Goal: Communication & Community: Answer question/provide support

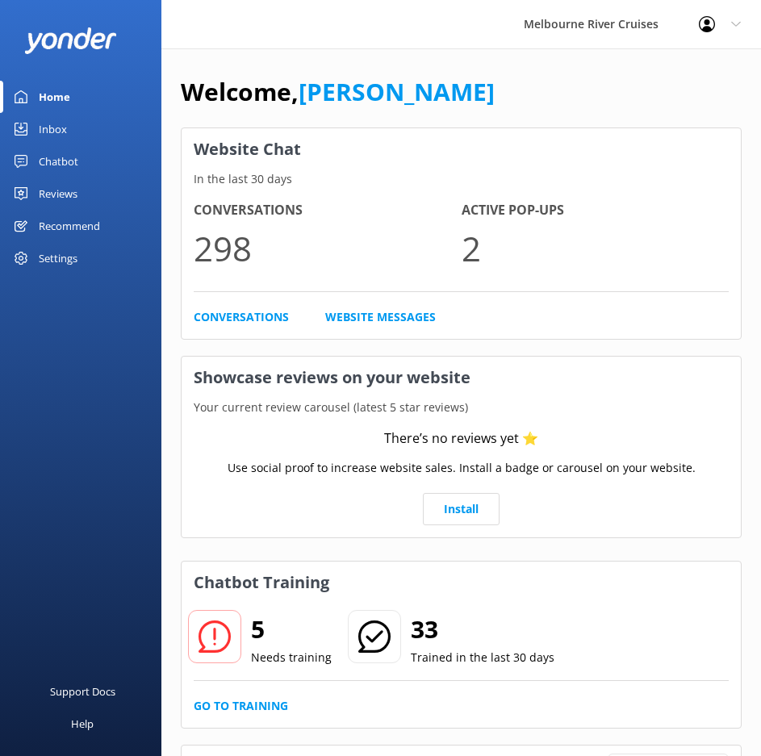
click at [58, 128] on div "Inbox" at bounding box center [53, 129] width 28 height 32
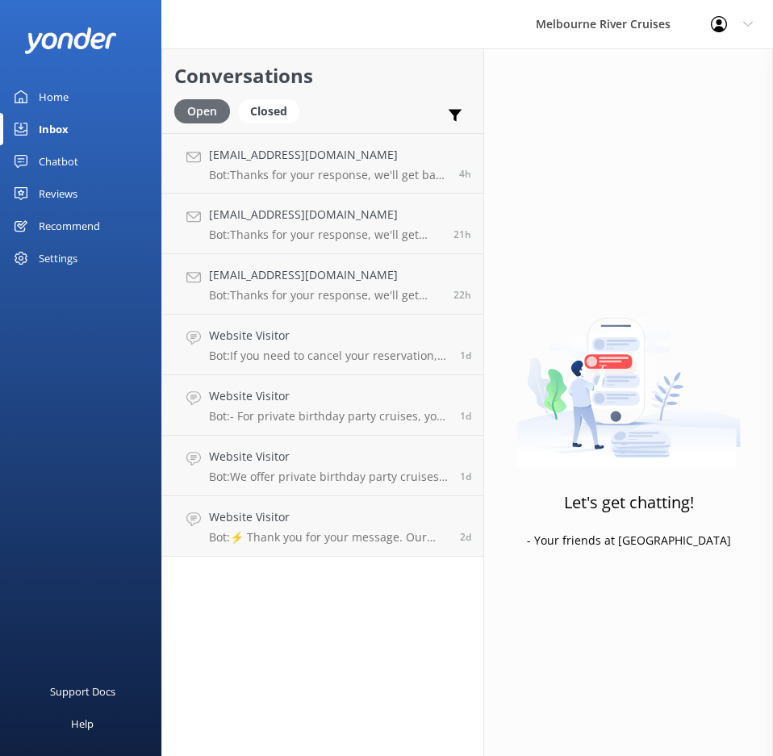
click at [209, 116] on div "Open" at bounding box center [202, 111] width 56 height 24
click at [271, 107] on div "Closed" at bounding box center [268, 111] width 61 height 24
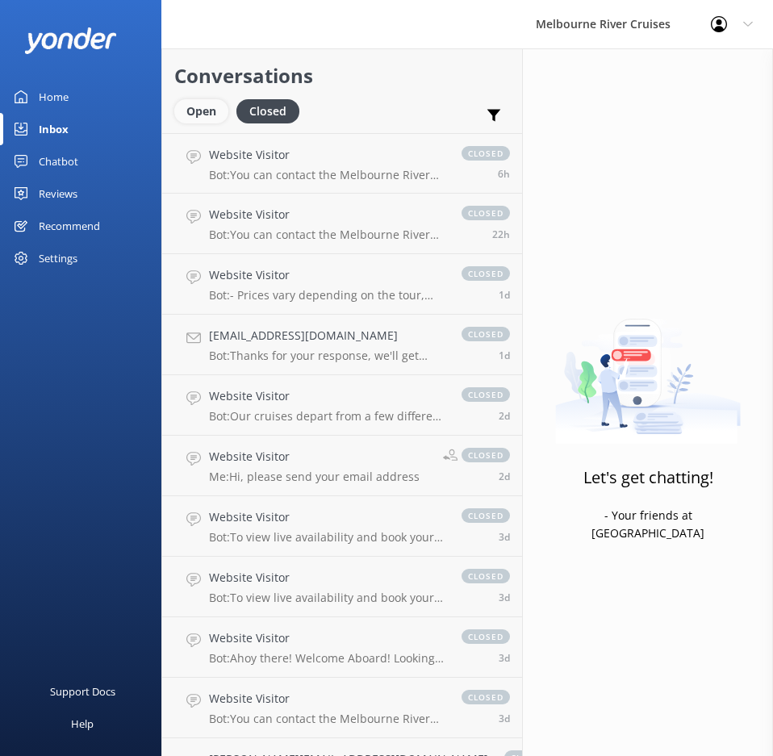
click at [211, 118] on div "Open" at bounding box center [201, 111] width 54 height 24
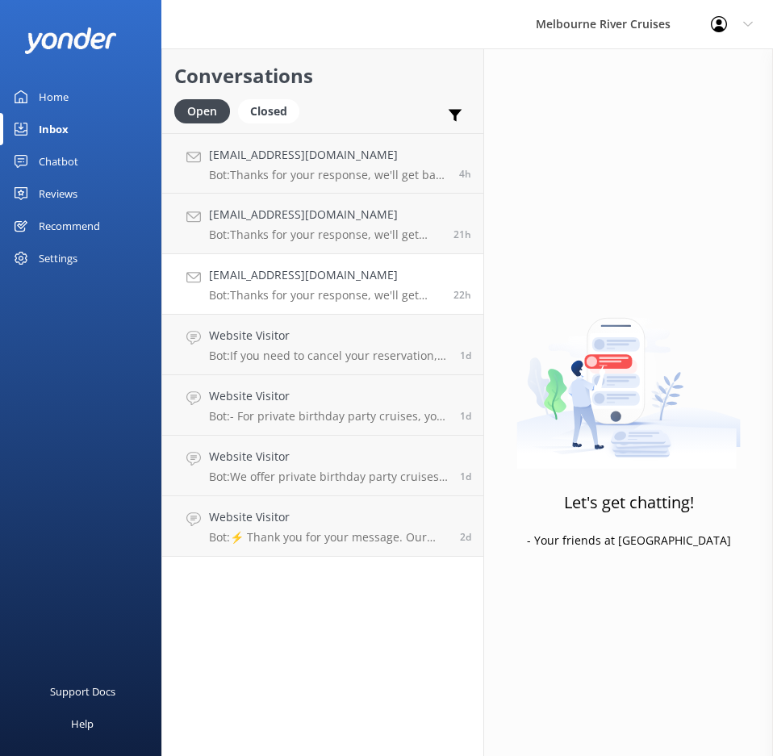
click at [280, 281] on h4 "[EMAIL_ADDRESS][DOMAIN_NAME]" at bounding box center [325, 275] width 232 height 18
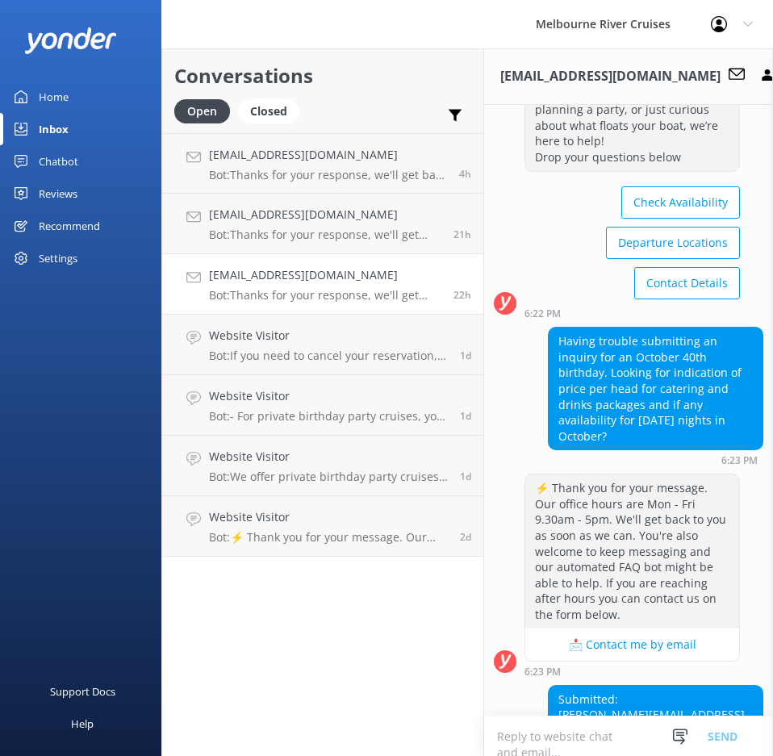
scroll to position [161, 0]
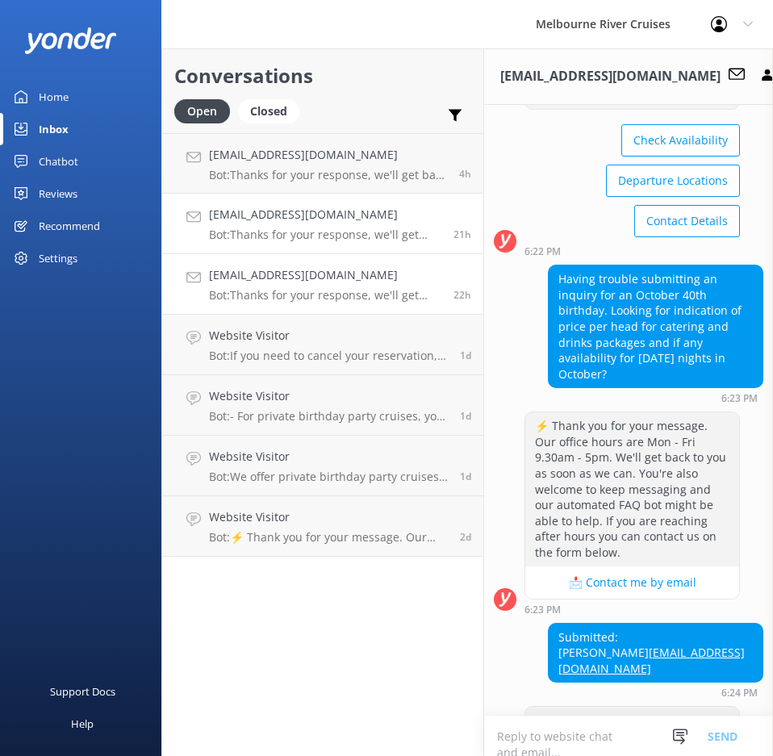
click at [297, 226] on div "[EMAIL_ADDRESS][DOMAIN_NAME] Bot: Thanks for your response, we'll get back to y…" at bounding box center [325, 223] width 232 height 35
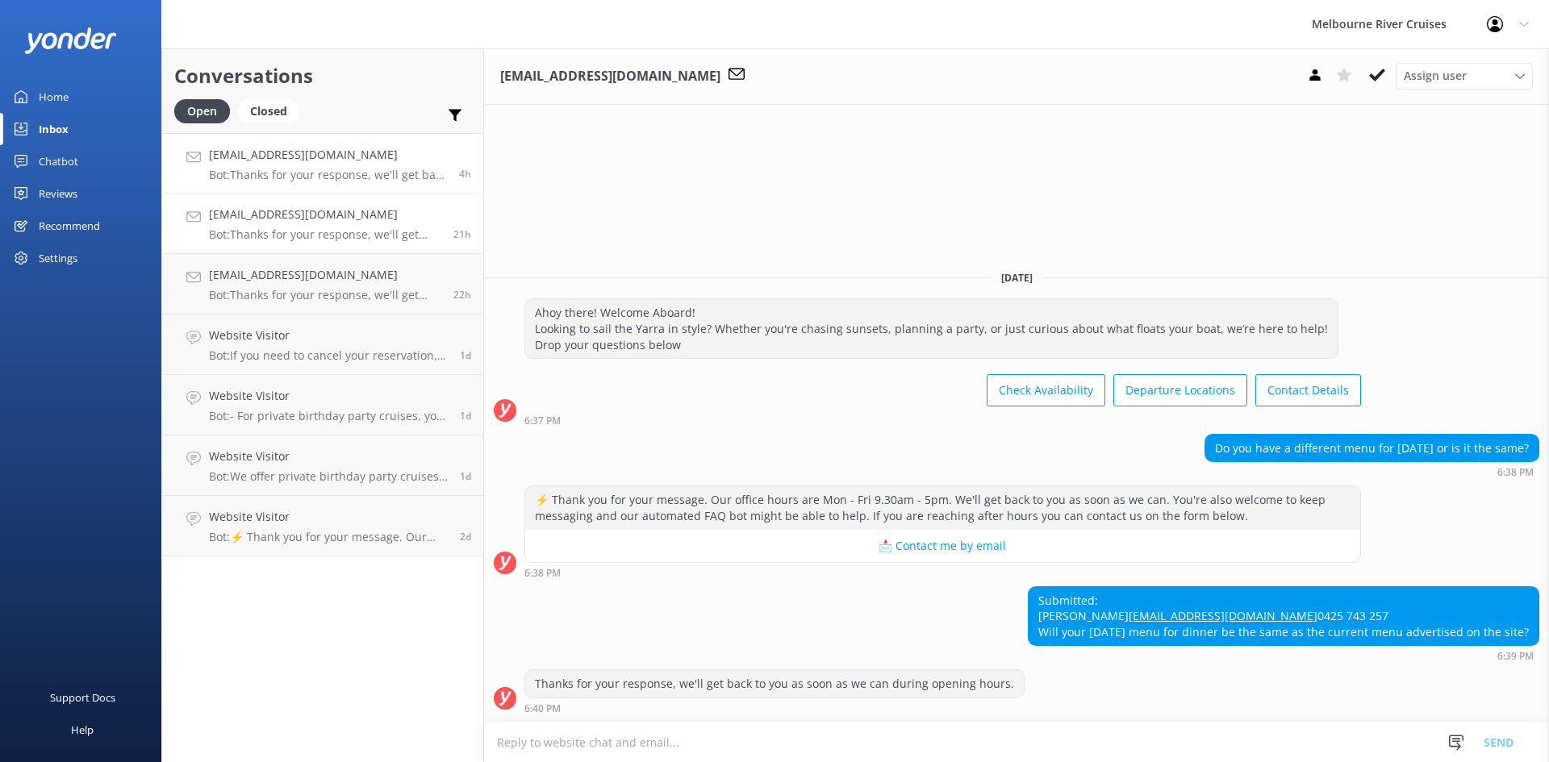
click at [346, 165] on div "[EMAIL_ADDRESS][DOMAIN_NAME] Bot: Thanks for your response, we'll get back to y…" at bounding box center [328, 163] width 238 height 35
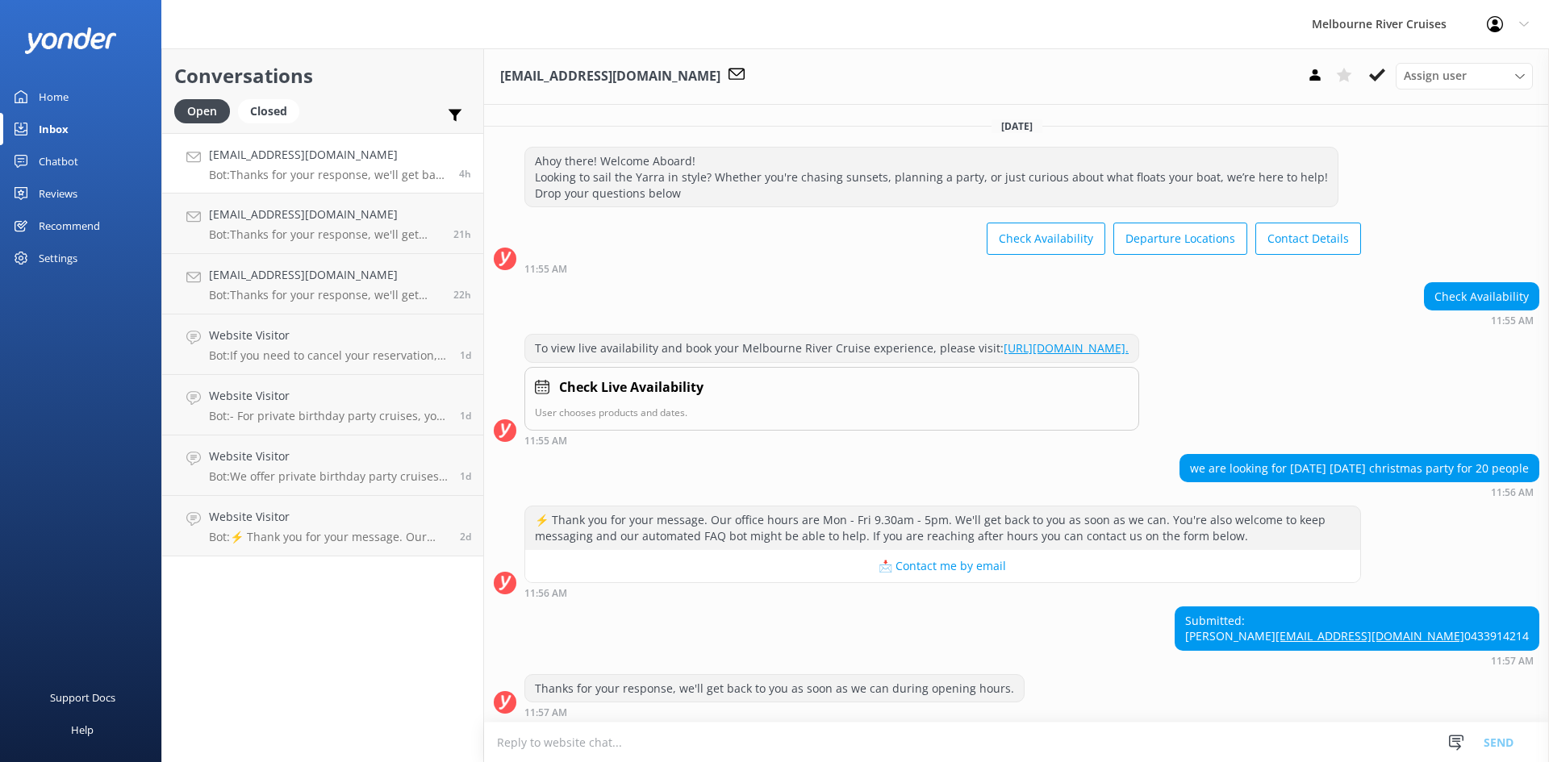
scroll to position [52, 0]
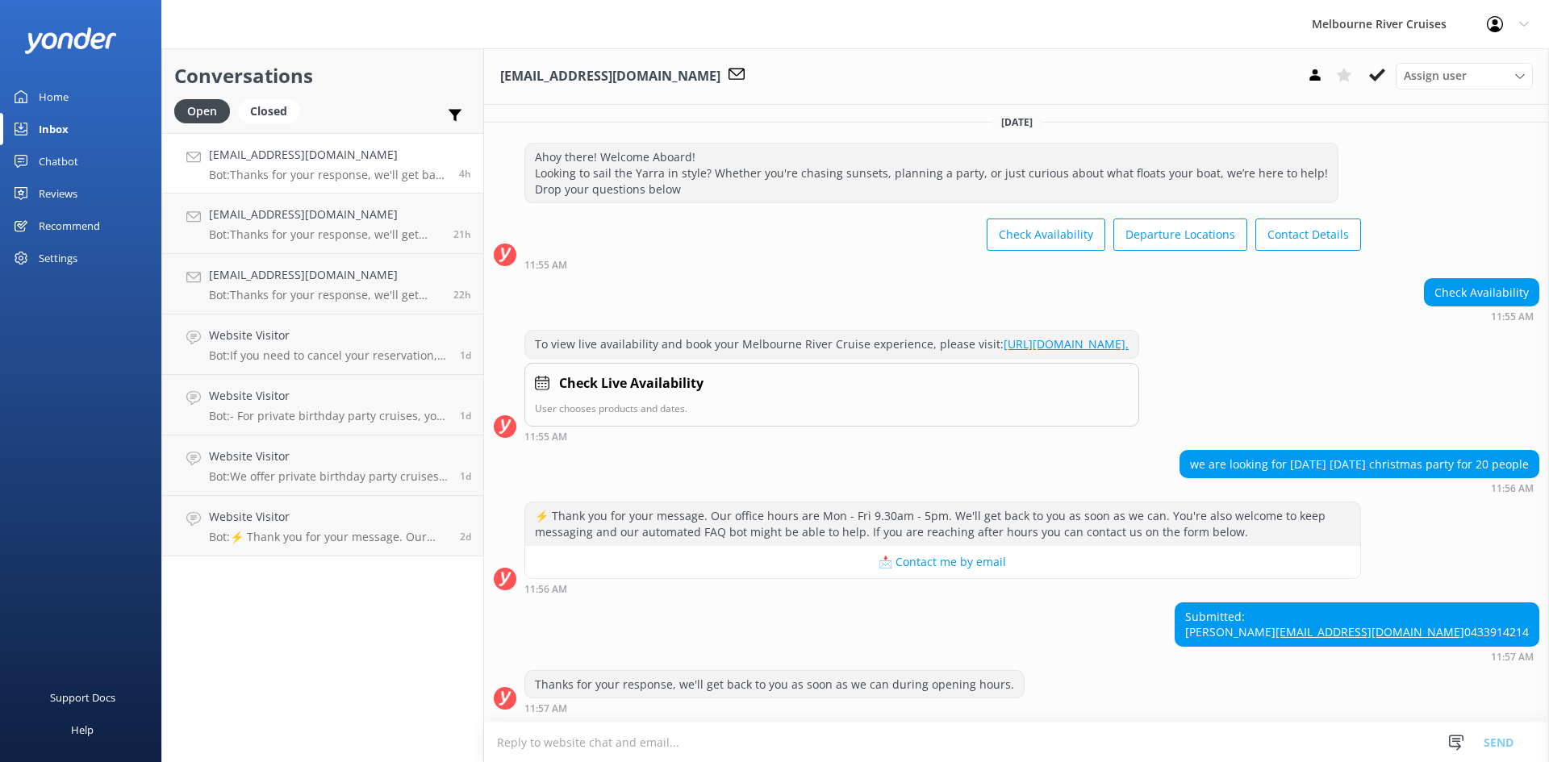
click at [327, 165] on div "[EMAIL_ADDRESS][DOMAIN_NAME] Bot: Thanks for your response, we'll get back to y…" at bounding box center [328, 163] width 238 height 35
click at [772, 69] on span "Assign user" at bounding box center [1434, 76] width 63 height 18
click at [772, 300] on div "[PERSON_NAME]" at bounding box center [1442, 305] width 77 height 16
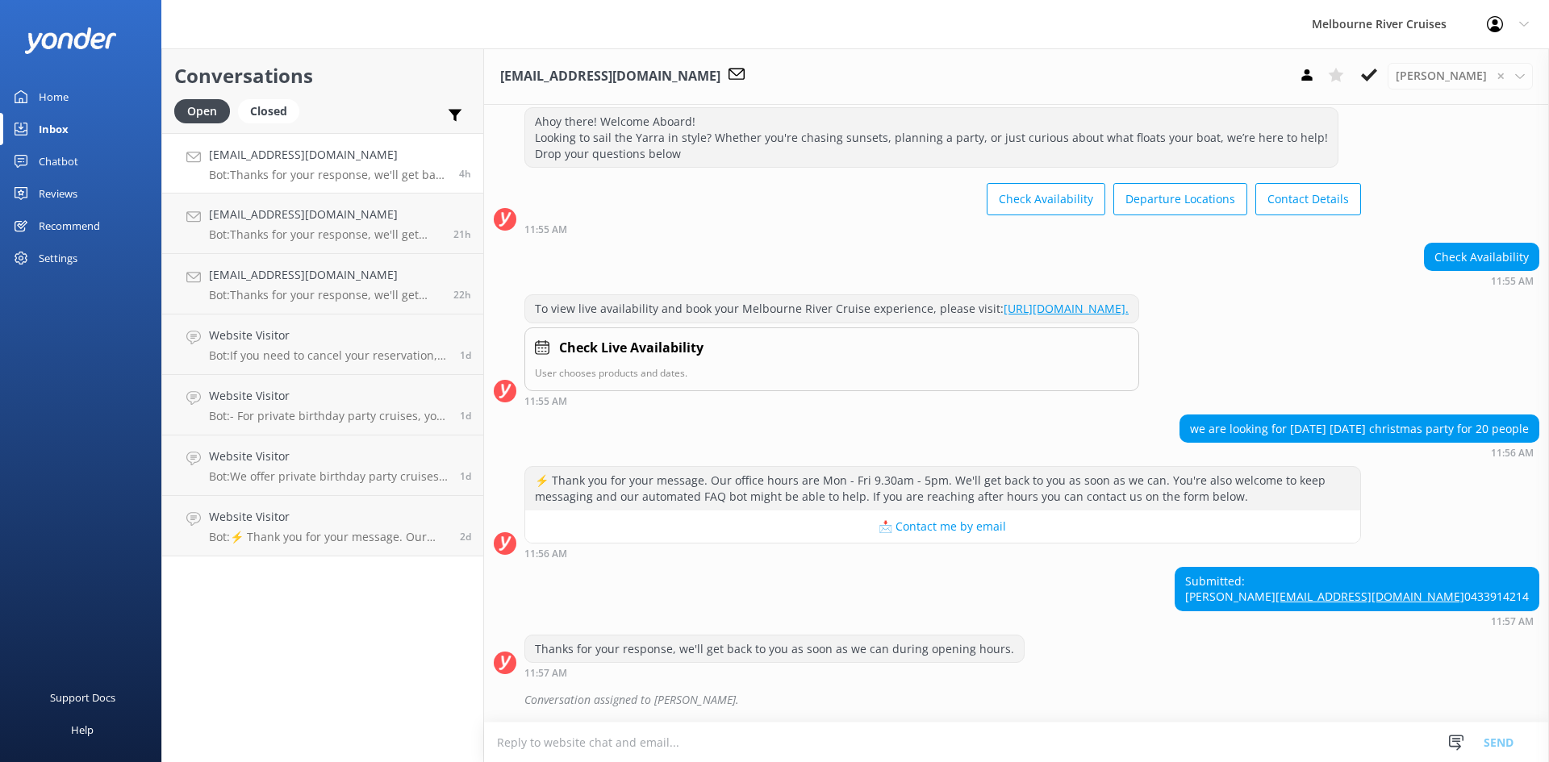
scroll to position [87, 0]
click at [398, 229] on p "Bot: Thanks for your response, we'll get back to you as soon as we can during o…" at bounding box center [325, 234] width 232 height 15
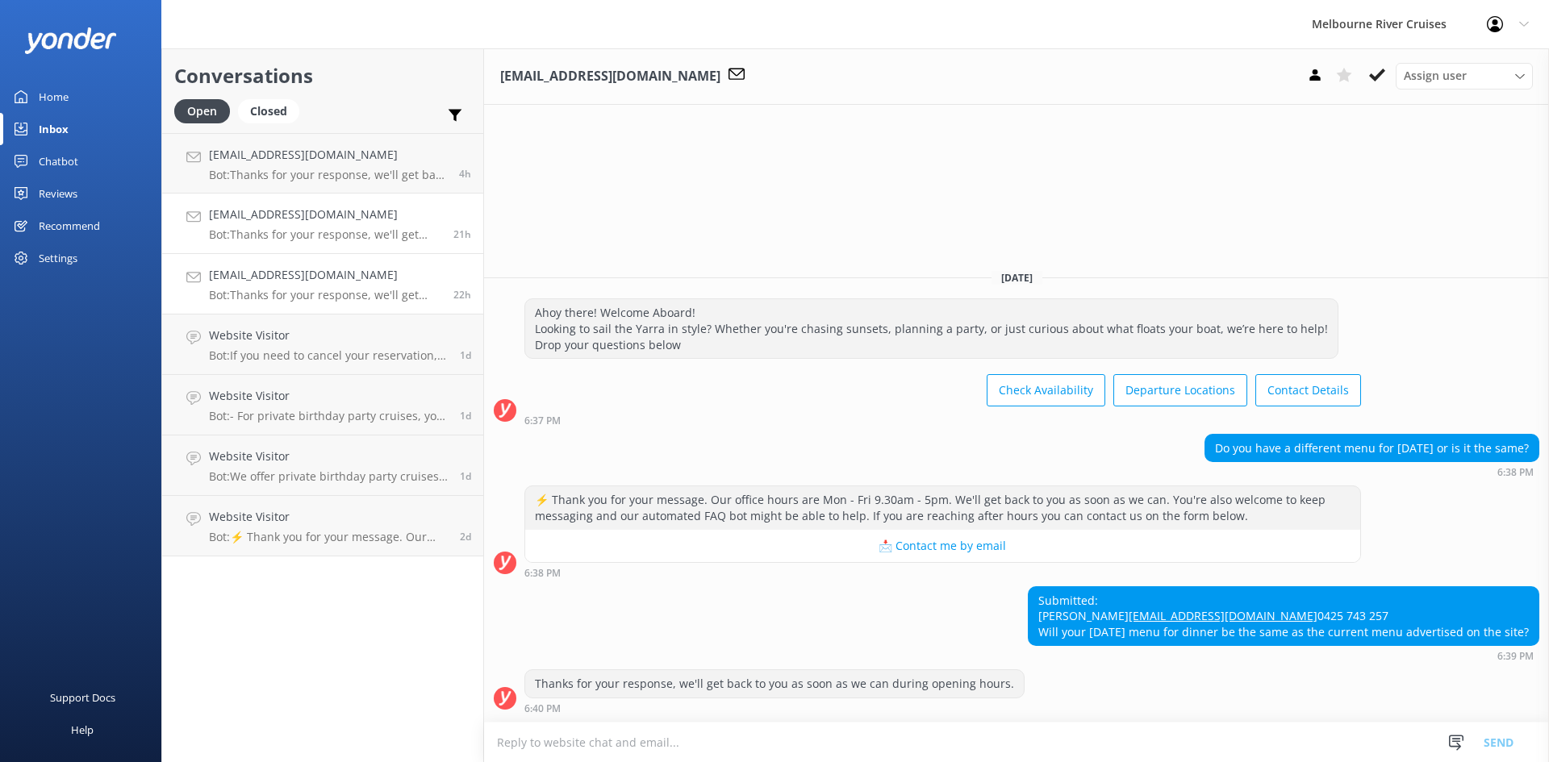
click at [343, 291] on p "Bot: Thanks for your response, we'll get back to you as soon as we can during o…" at bounding box center [325, 295] width 232 height 15
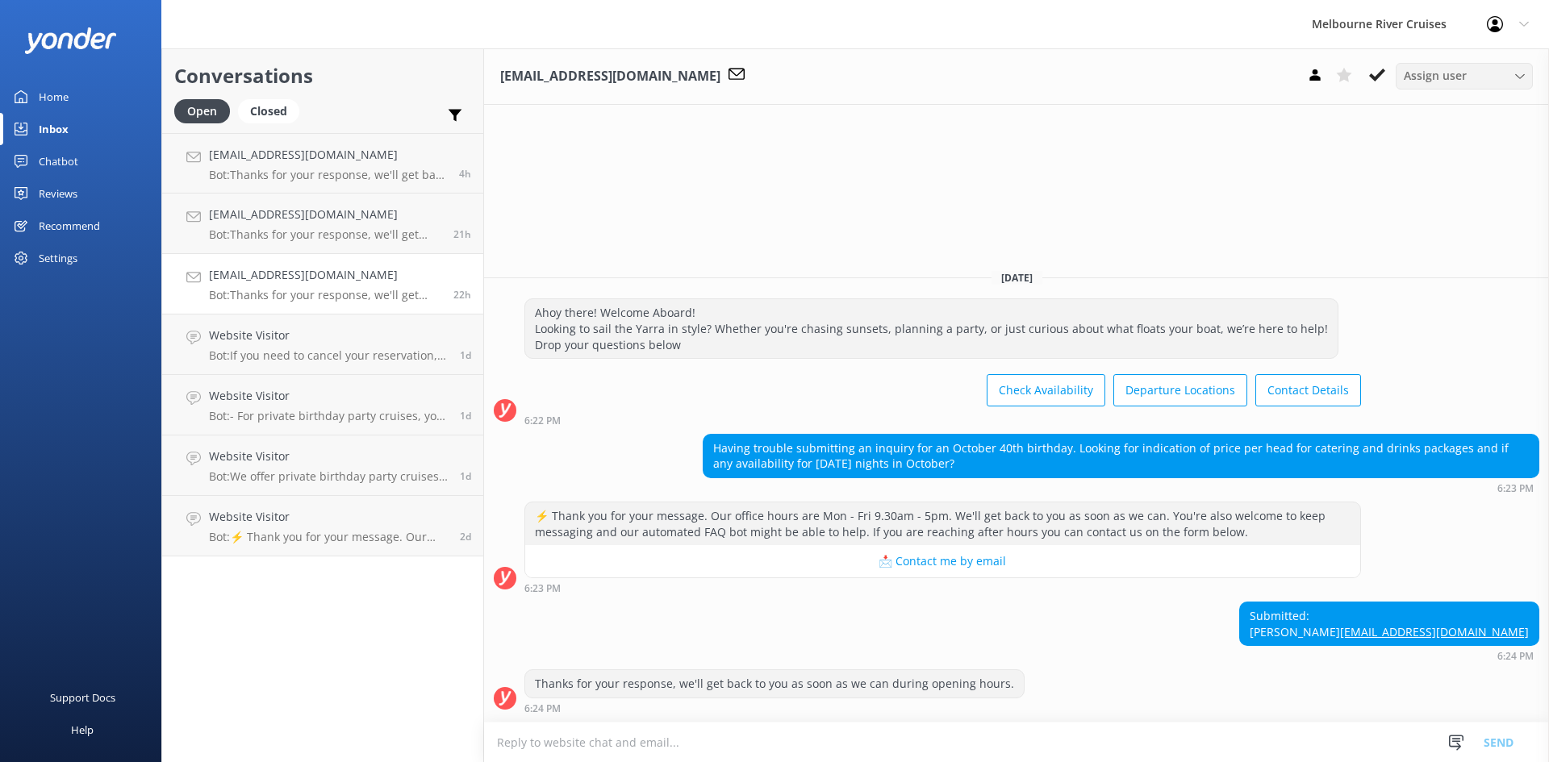
click at [772, 81] on div "Assign user" at bounding box center [1463, 76] width 129 height 18
click at [772, 207] on div "[PERSON_NAME] Okmasich" at bounding box center [1466, 207] width 125 height 16
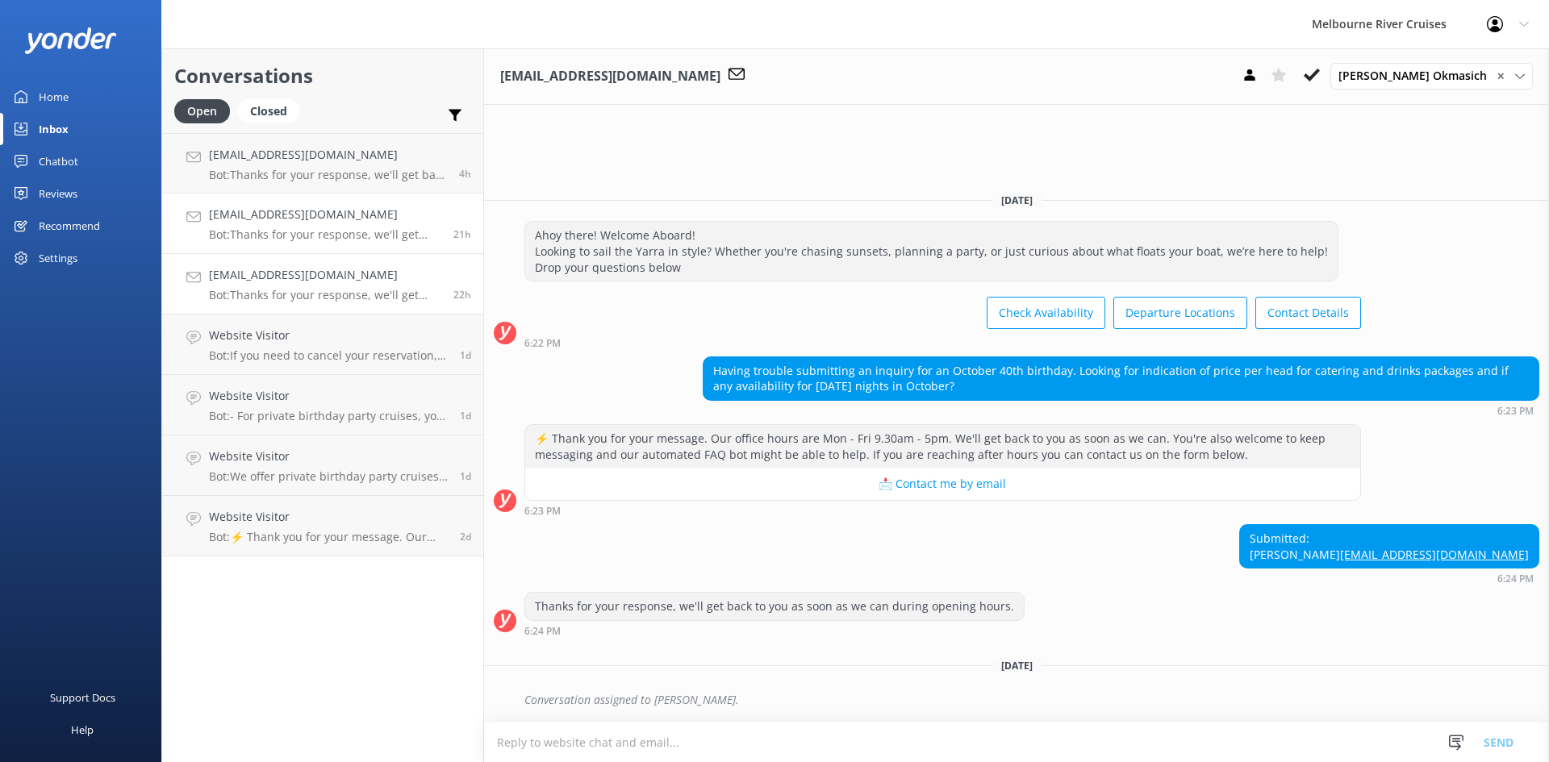
click at [288, 227] on p "Bot: Thanks for your response, we'll get back to you as soon as we can during o…" at bounding box center [325, 234] width 232 height 15
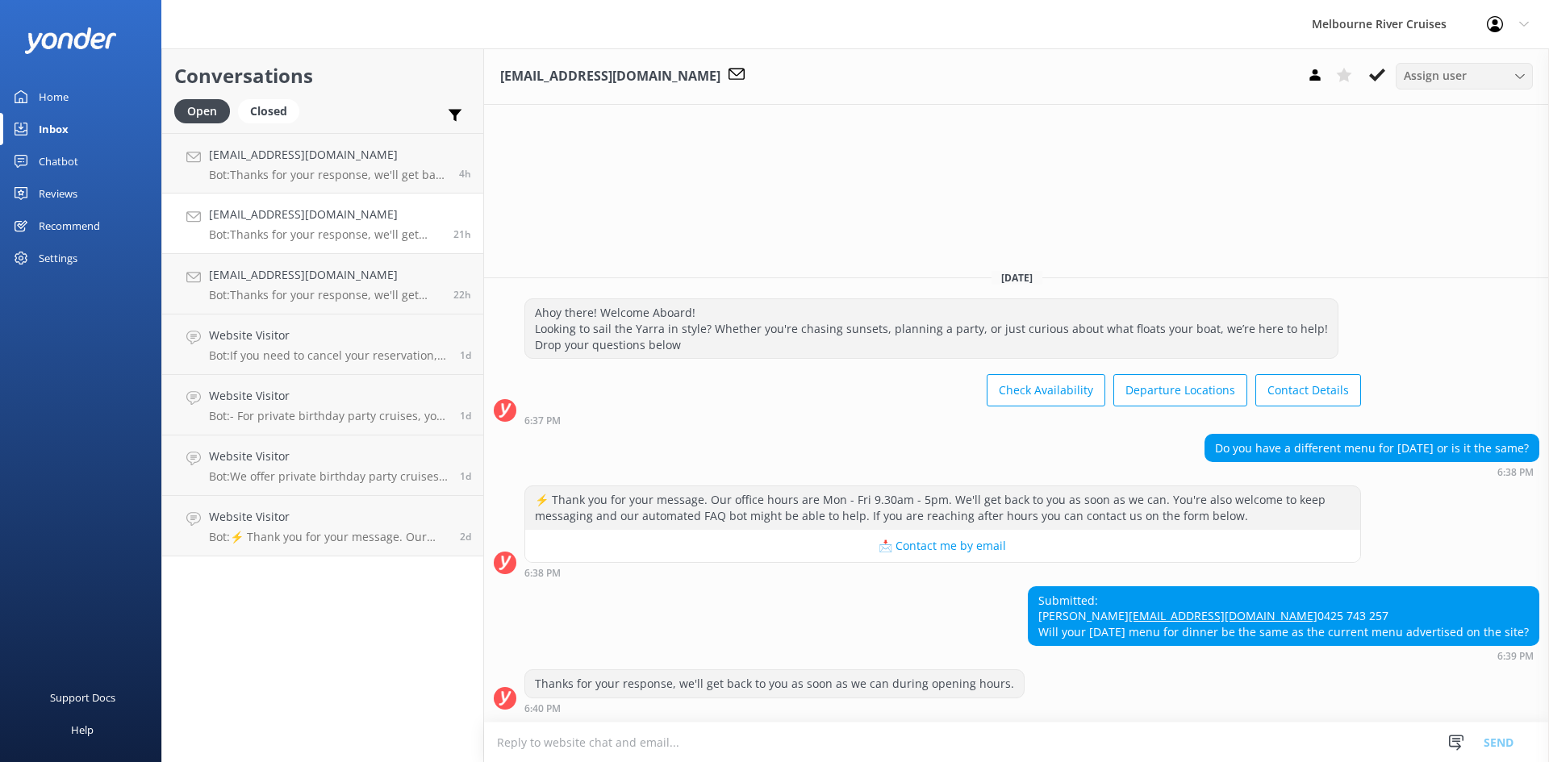
click at [772, 80] on span "Assign user" at bounding box center [1434, 76] width 63 height 18
click at [772, 239] on div "[PERSON_NAME]" at bounding box center [1442, 239] width 77 height 16
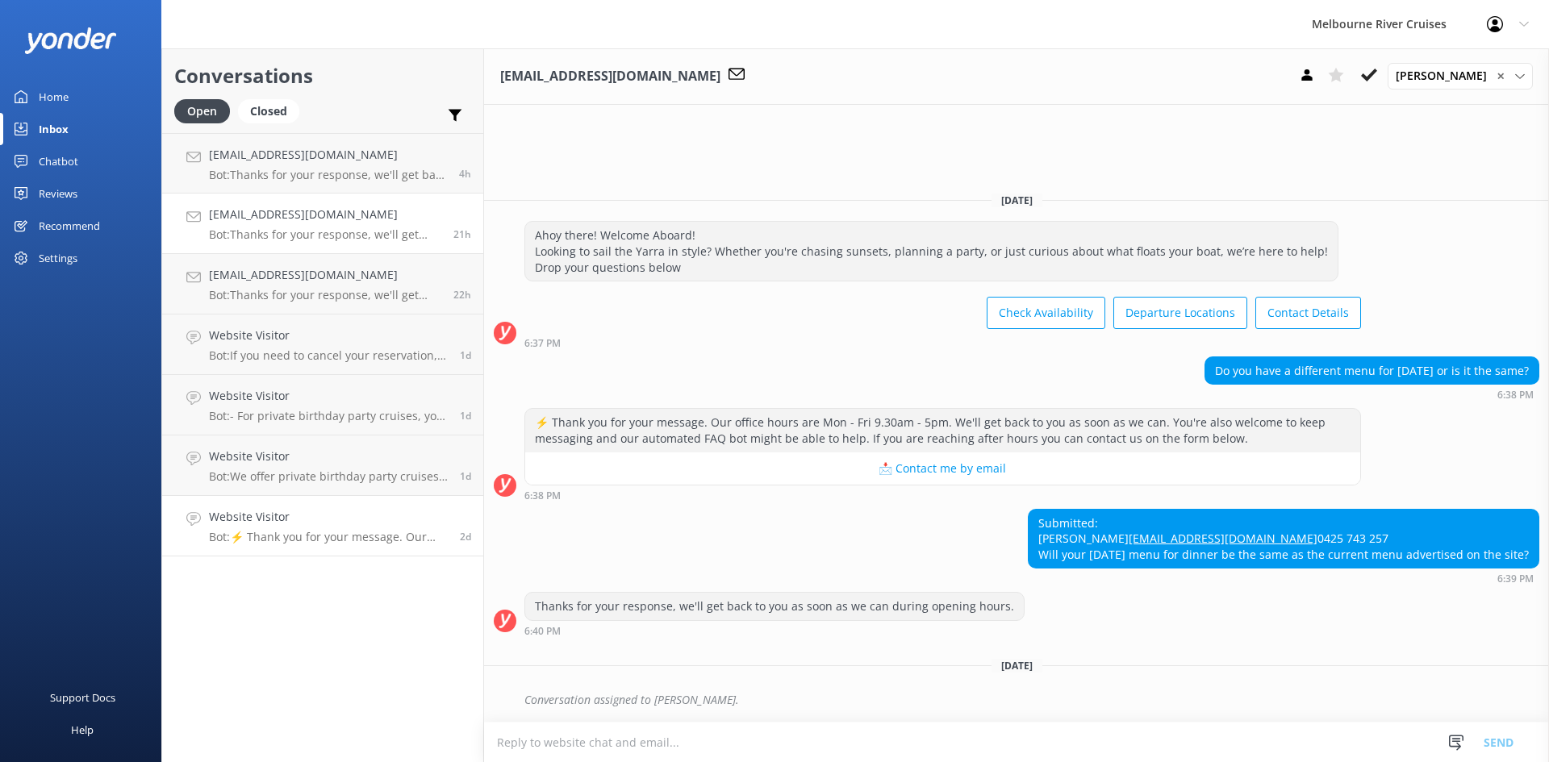
click at [300, 525] on h4 "Website Visitor" at bounding box center [328, 517] width 239 height 18
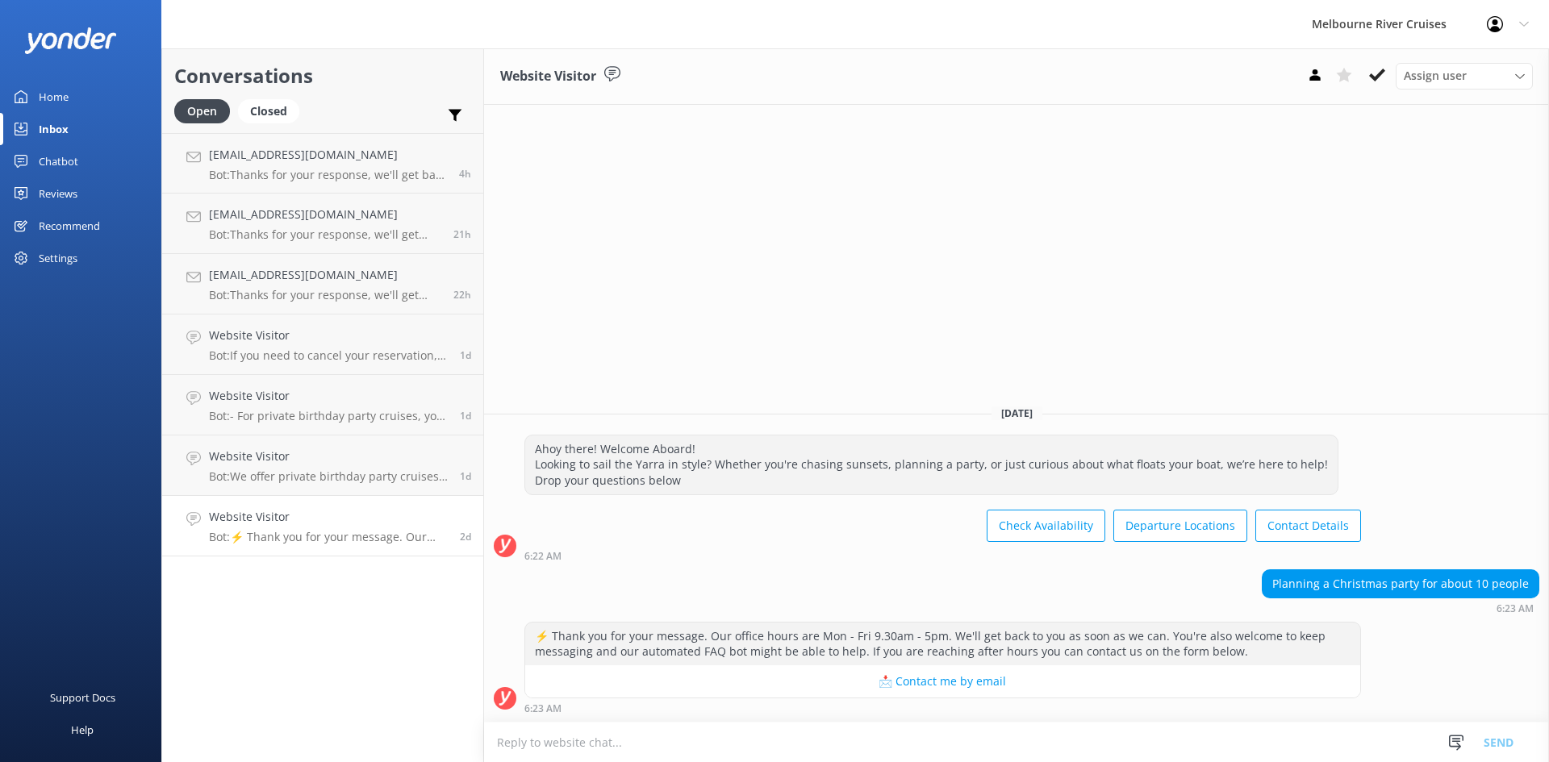
click at [772, 88] on div "Assign user Marketing [PERSON_NAME] [PERSON_NAME] Okmasich [PERSON_NAME] [PERSO…" at bounding box center [1416, 76] width 232 height 26
click at [772, 81] on icon at bounding box center [1377, 75] width 16 height 16
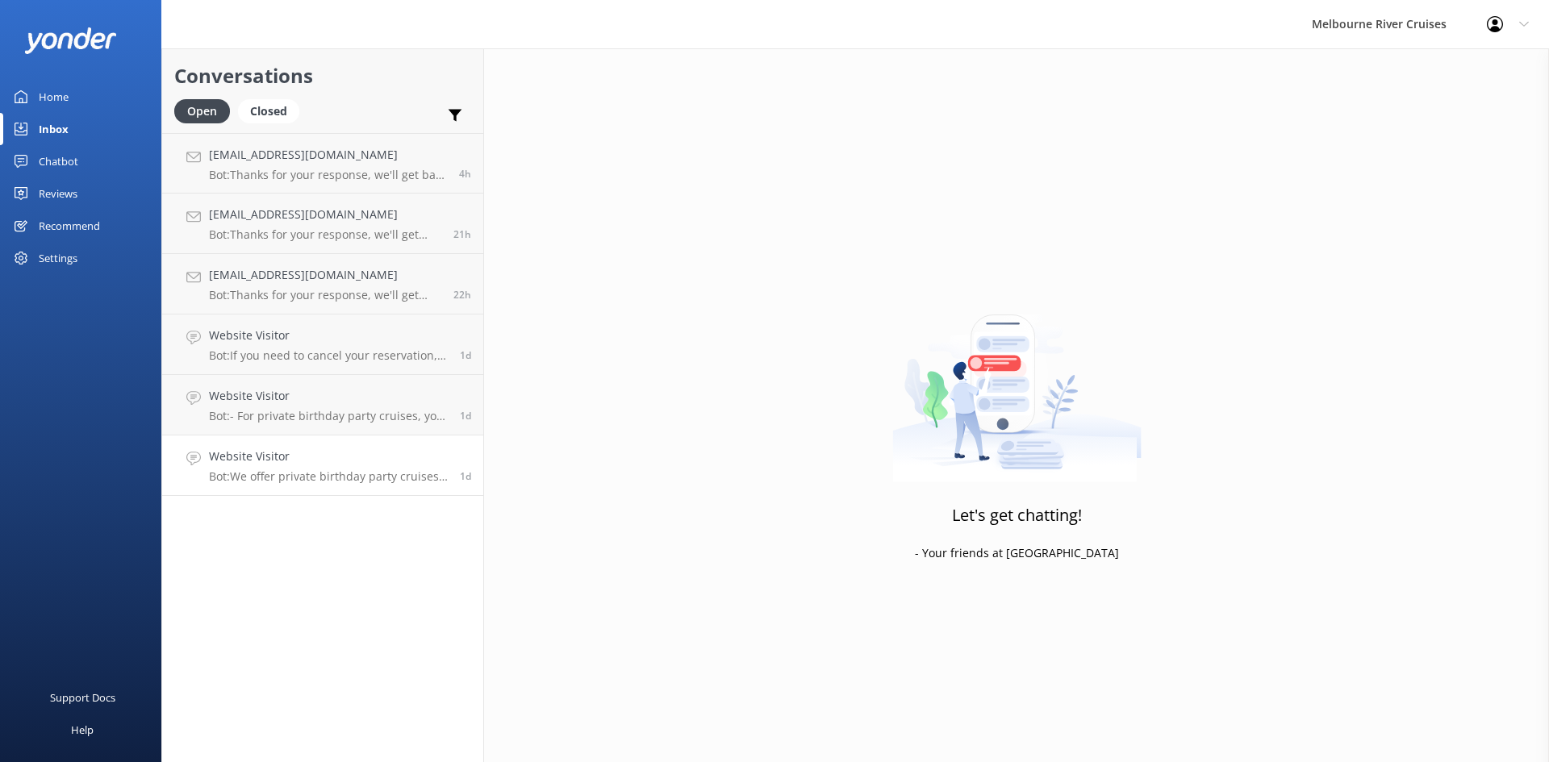
click at [306, 452] on h4 "Website Visitor" at bounding box center [328, 457] width 239 height 18
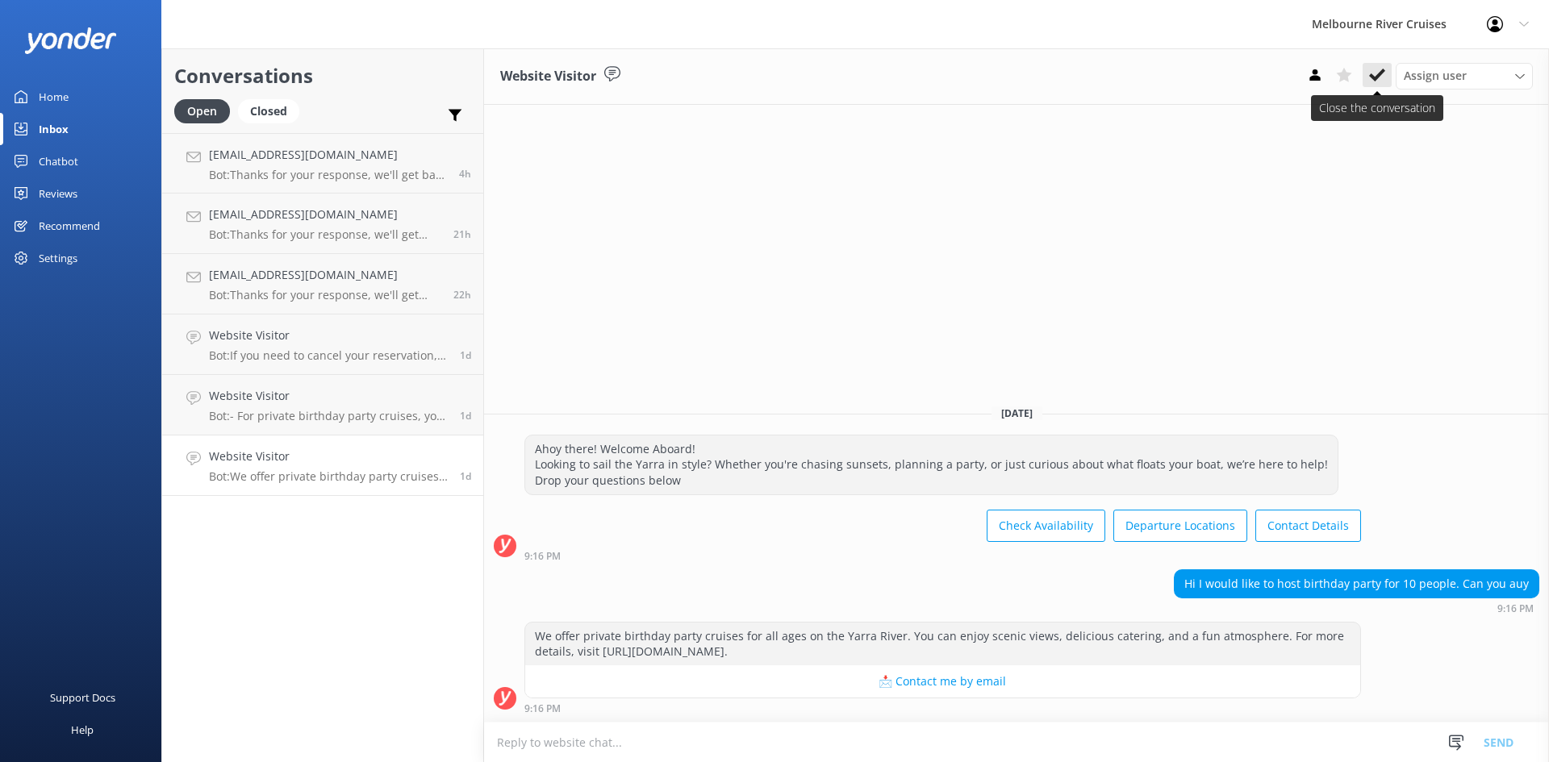
click at [772, 69] on icon at bounding box center [1377, 75] width 16 height 16
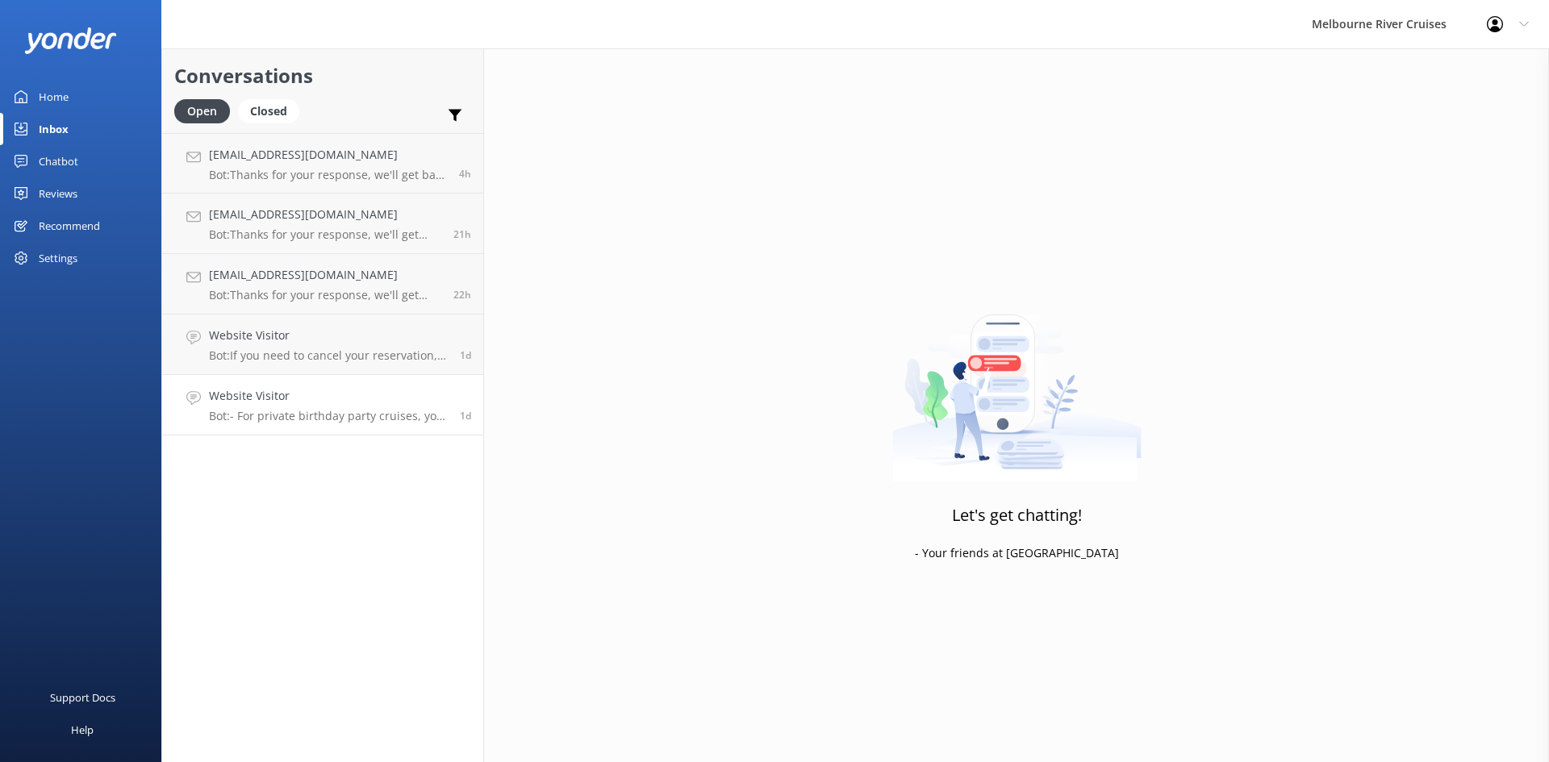
click at [351, 411] on p "Bot: - For private birthday party cruises, you can celebrate on the Yarra River…" at bounding box center [328, 416] width 239 height 15
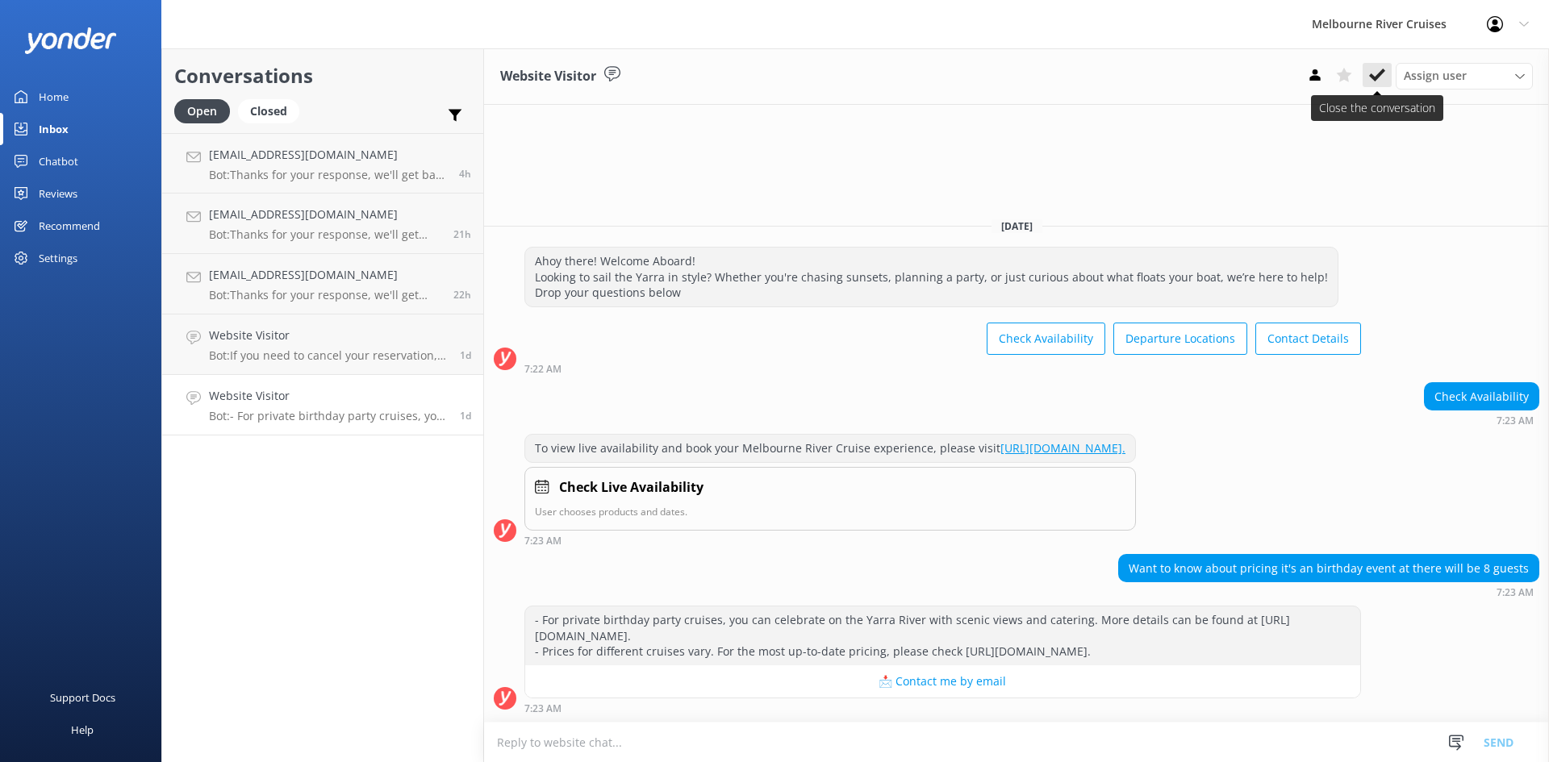
click at [772, 73] on use at bounding box center [1377, 75] width 16 height 13
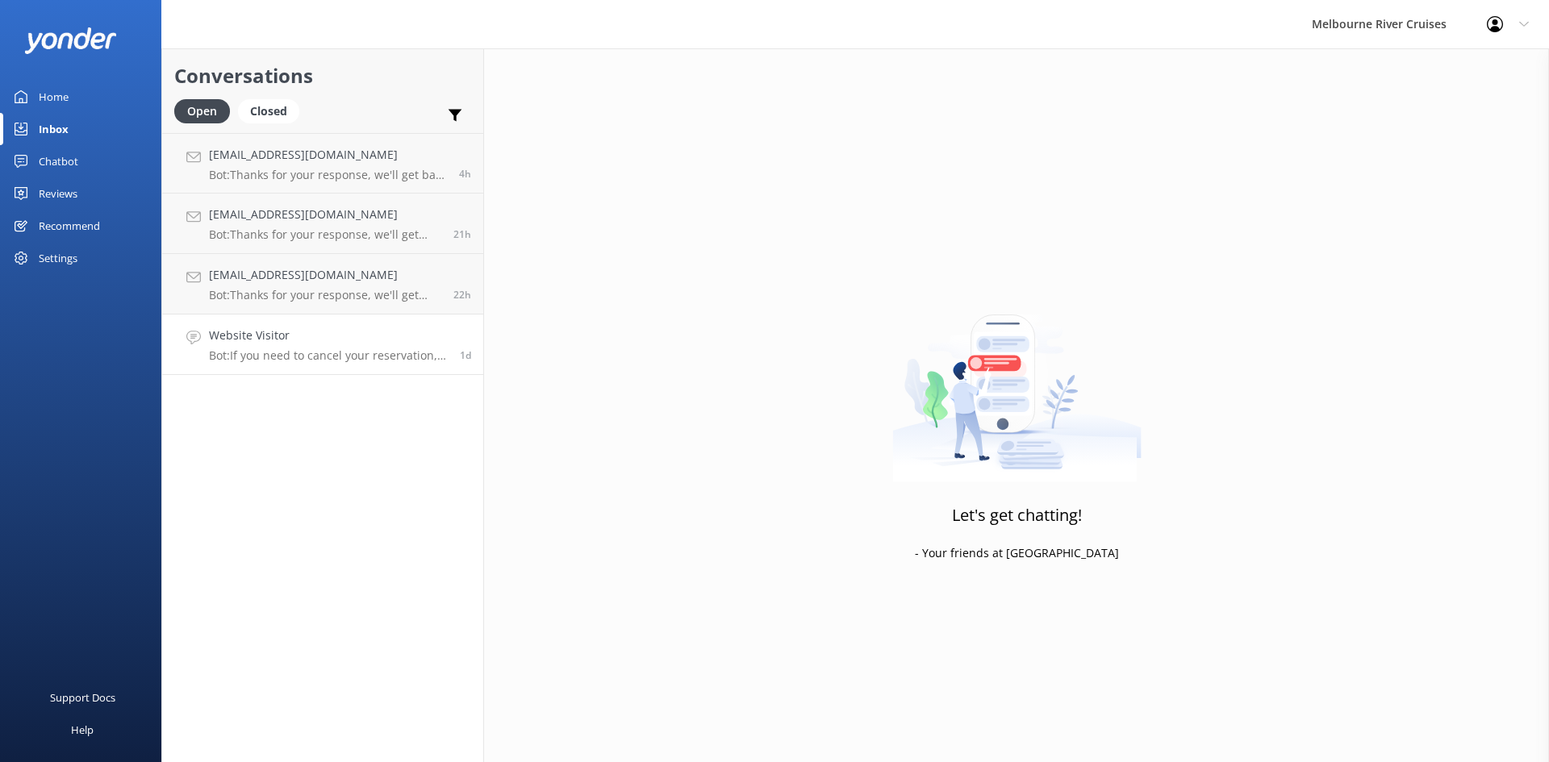
click at [284, 323] on link "Website Visitor Bot: If you need to cancel your reservation, please contact our…" at bounding box center [322, 345] width 321 height 60
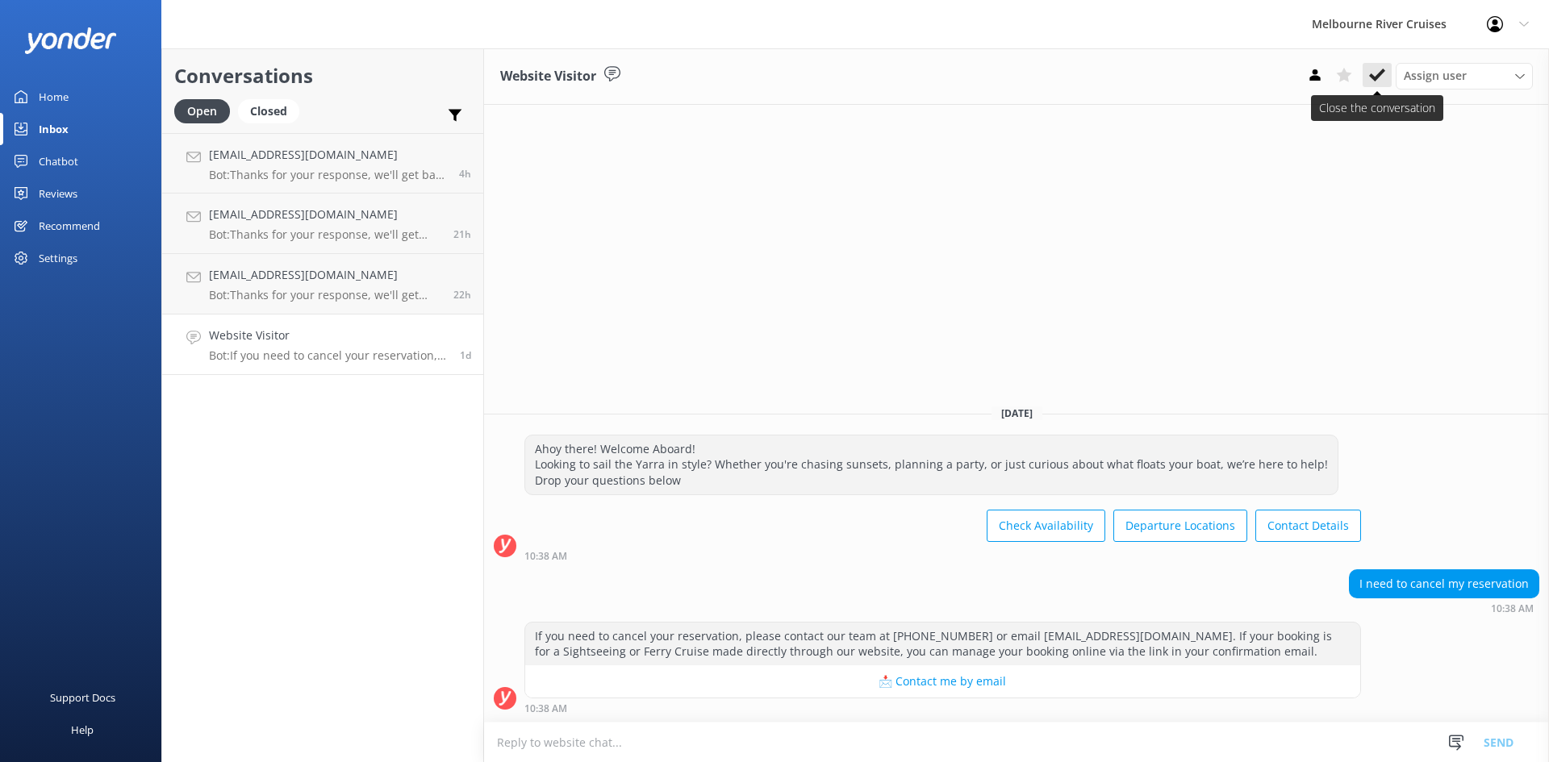
click at [772, 65] on button at bounding box center [1376, 75] width 29 height 24
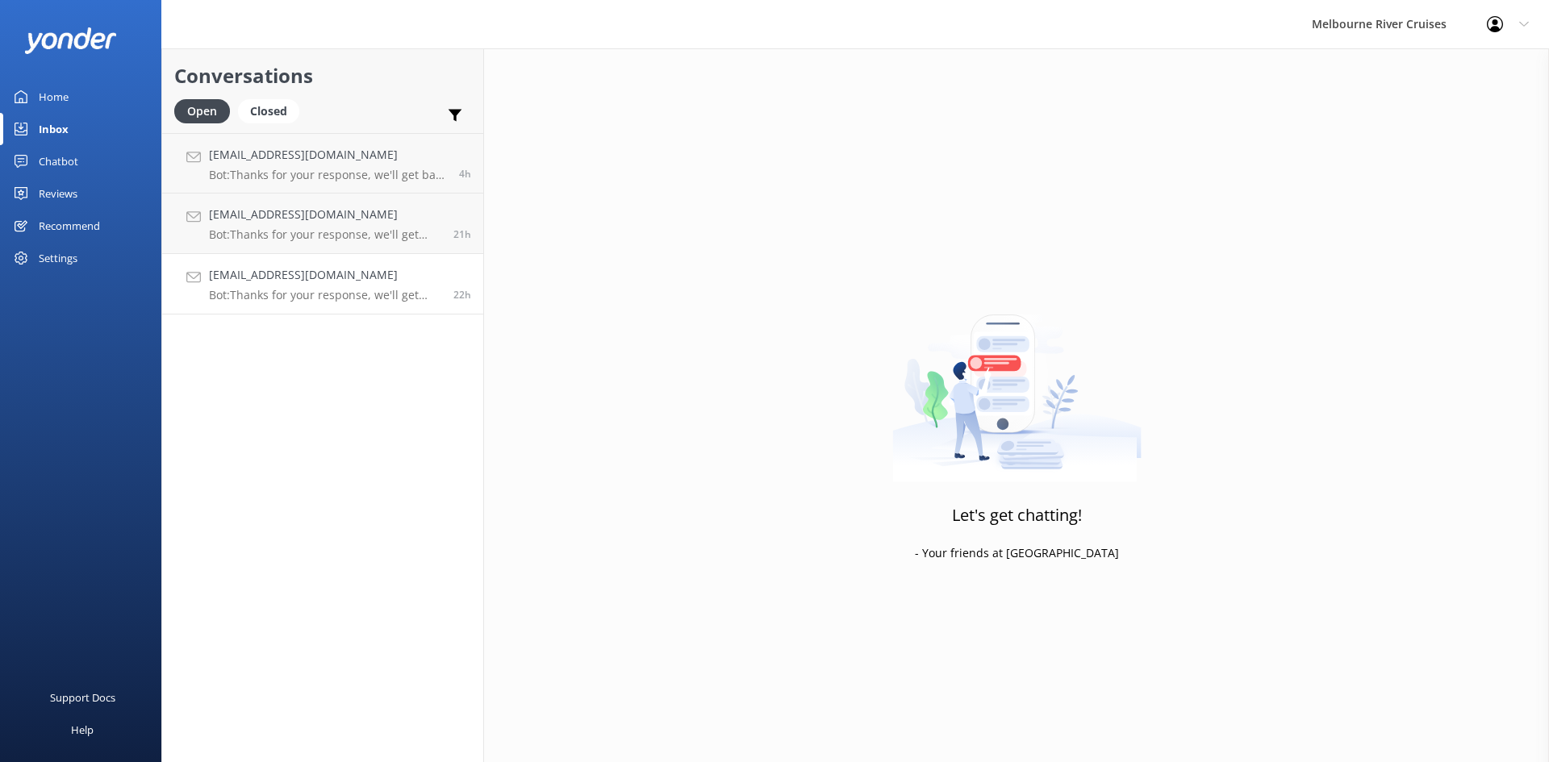
click at [320, 299] on p "Bot: Thanks for your response, we'll get back to you as soon as we can during o…" at bounding box center [325, 295] width 232 height 15
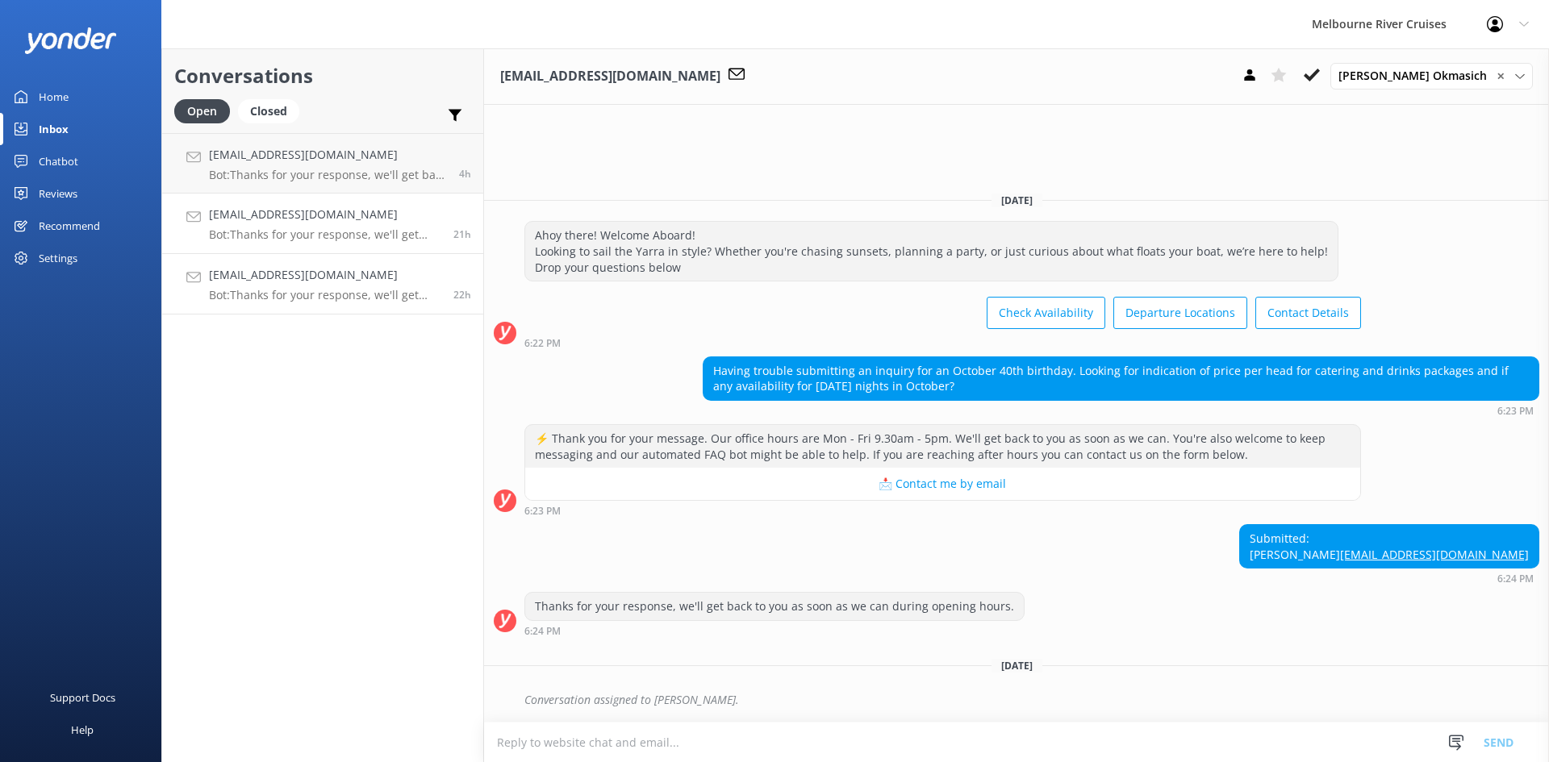
click at [384, 219] on h4 "[EMAIL_ADDRESS][DOMAIN_NAME]" at bounding box center [325, 215] width 232 height 18
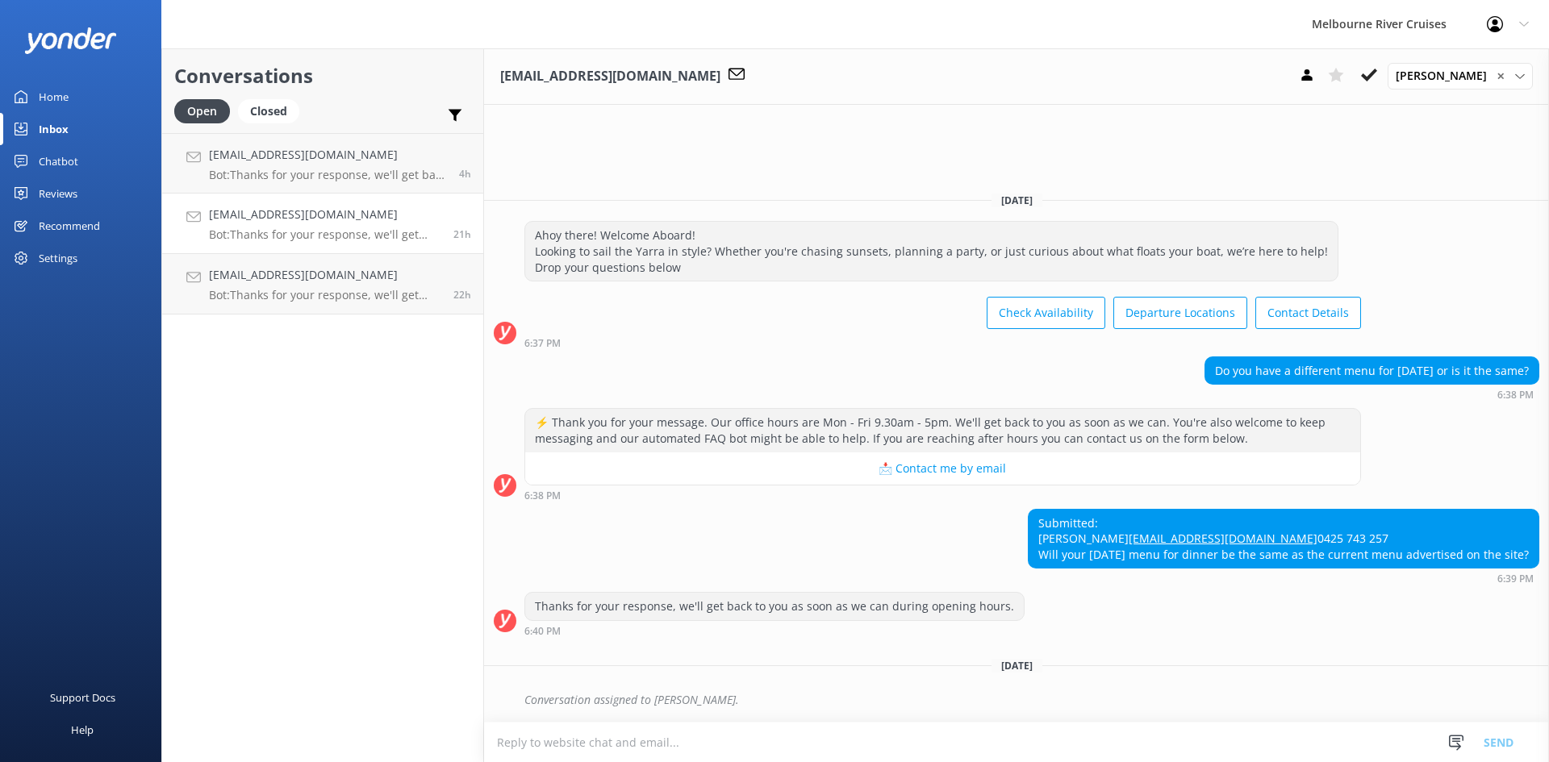
click at [381, 218] on h4 "[EMAIL_ADDRESS][DOMAIN_NAME]" at bounding box center [325, 215] width 232 height 18
click at [300, 228] on p "Bot: Thanks for your response, we'll get back to you as soon as we can during o…" at bounding box center [325, 234] width 232 height 15
click at [343, 229] on p "Bot: Thanks for your response, we'll get back to you as soon as we can during o…" at bounding box center [325, 234] width 232 height 15
drag, startPoint x: 1530, startPoint y: 552, endPoint x: 1003, endPoint y: 553, distance: 527.5
click at [772, 553] on div "Submitted: Jo [EMAIL_ADDRESS][DOMAIN_NAME] 0425 743 257 Will your [DATE] menu f…" at bounding box center [1016, 547] width 1065 height 76
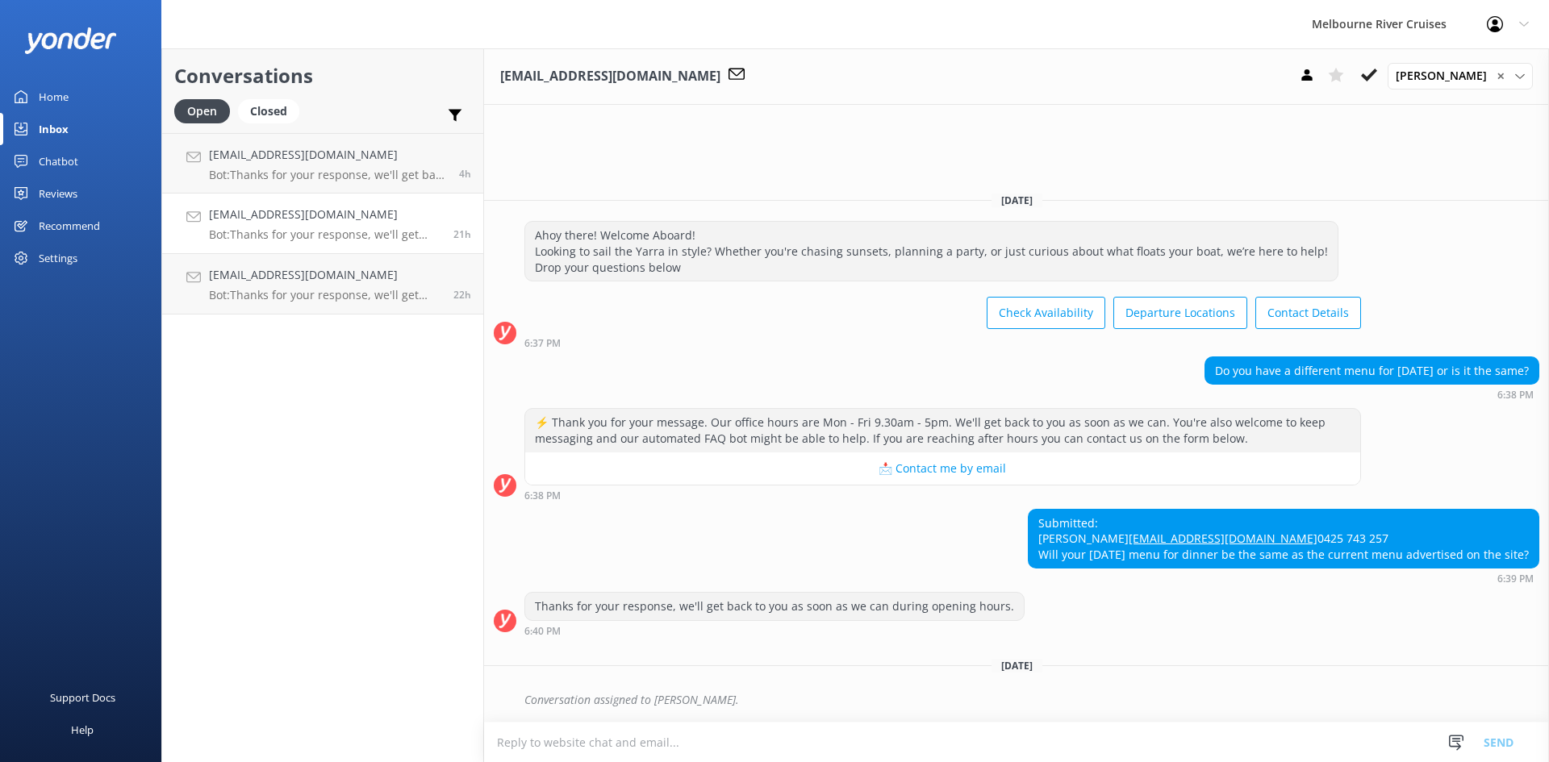
copy div "Will your [DATE] menu for dinner be the same as the current menu advertised on …"
click at [772, 625] on div "Thanks for your response, we'll get back to you as soon as we can during openin…" at bounding box center [1016, 614] width 1065 height 44
drag, startPoint x: 1135, startPoint y: 516, endPoint x: 1011, endPoint y: 525, distance: 124.5
click at [772, 525] on div "Submitted: Jo [EMAIL_ADDRESS][DOMAIN_NAME] 0425 743 257 Will your [DATE] menu f…" at bounding box center [1283, 539] width 510 height 59
copy link "[EMAIL_ADDRESS][DOMAIN_NAME]"
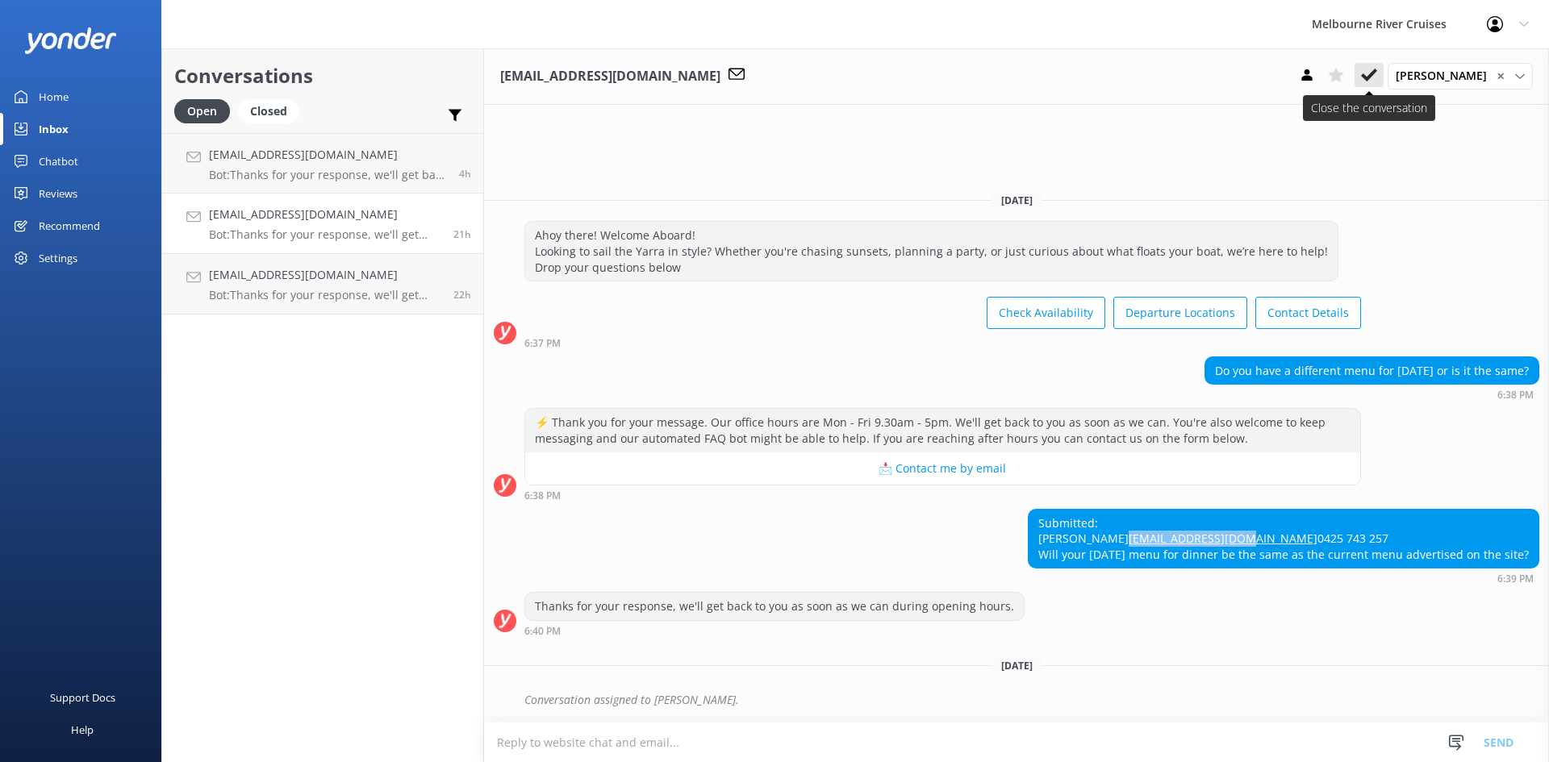
click at [772, 81] on button at bounding box center [1368, 75] width 29 height 24
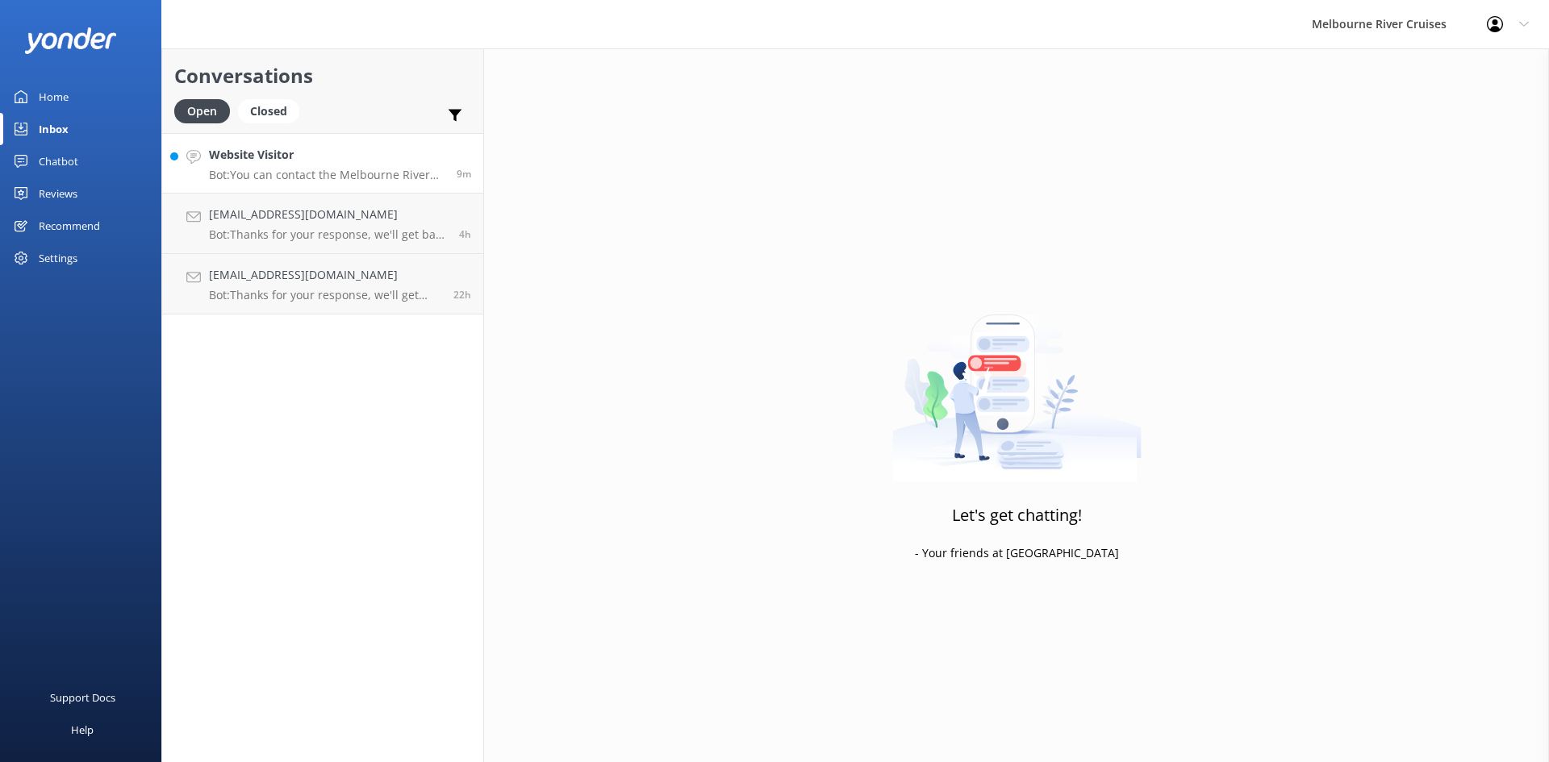
click at [259, 161] on h4 "Website Visitor" at bounding box center [327, 155] width 236 height 18
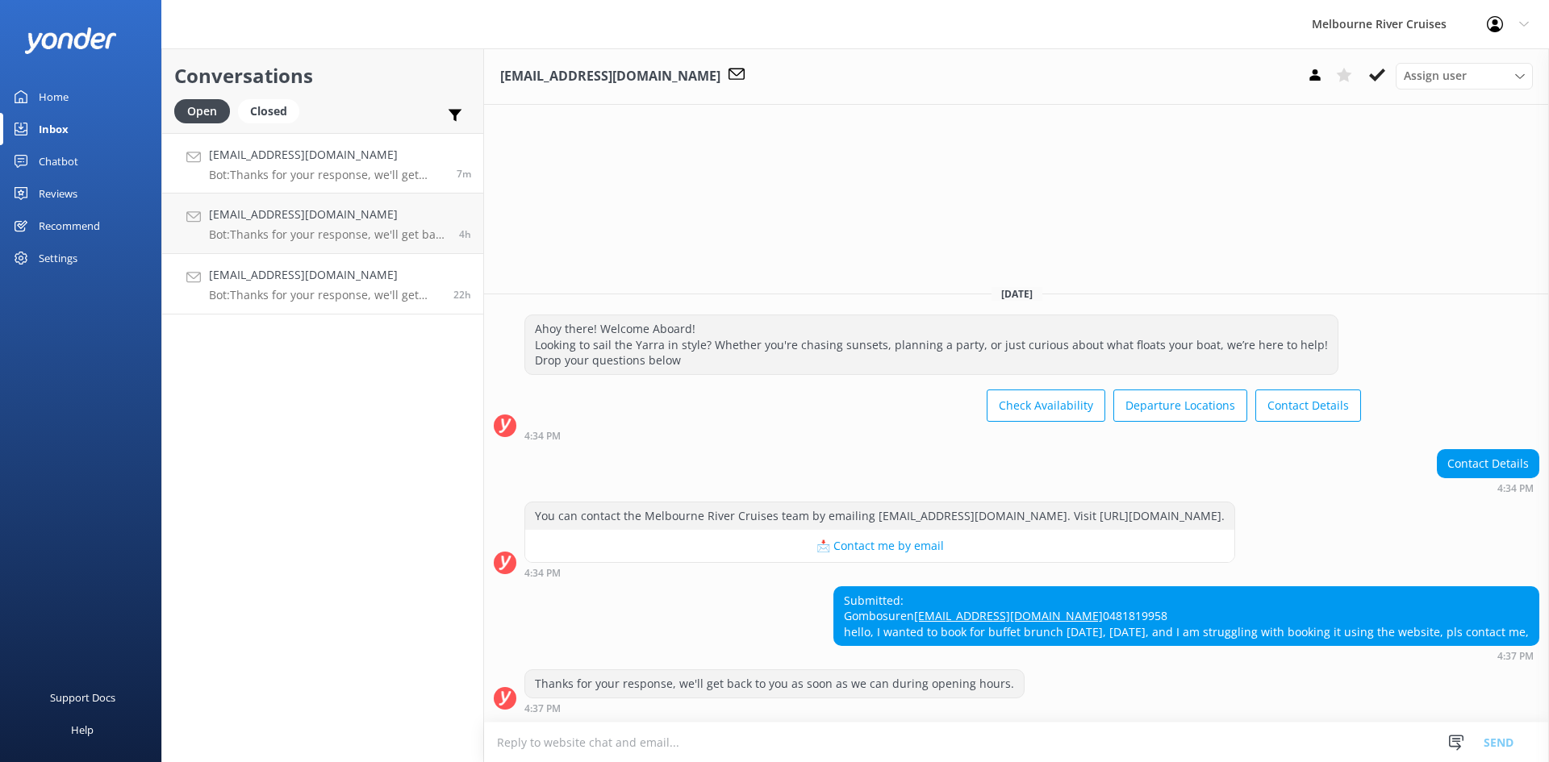
click at [340, 298] on p "Bot: Thanks for your response, we'll get back to you as soon as we can during o…" at bounding box center [325, 295] width 232 height 15
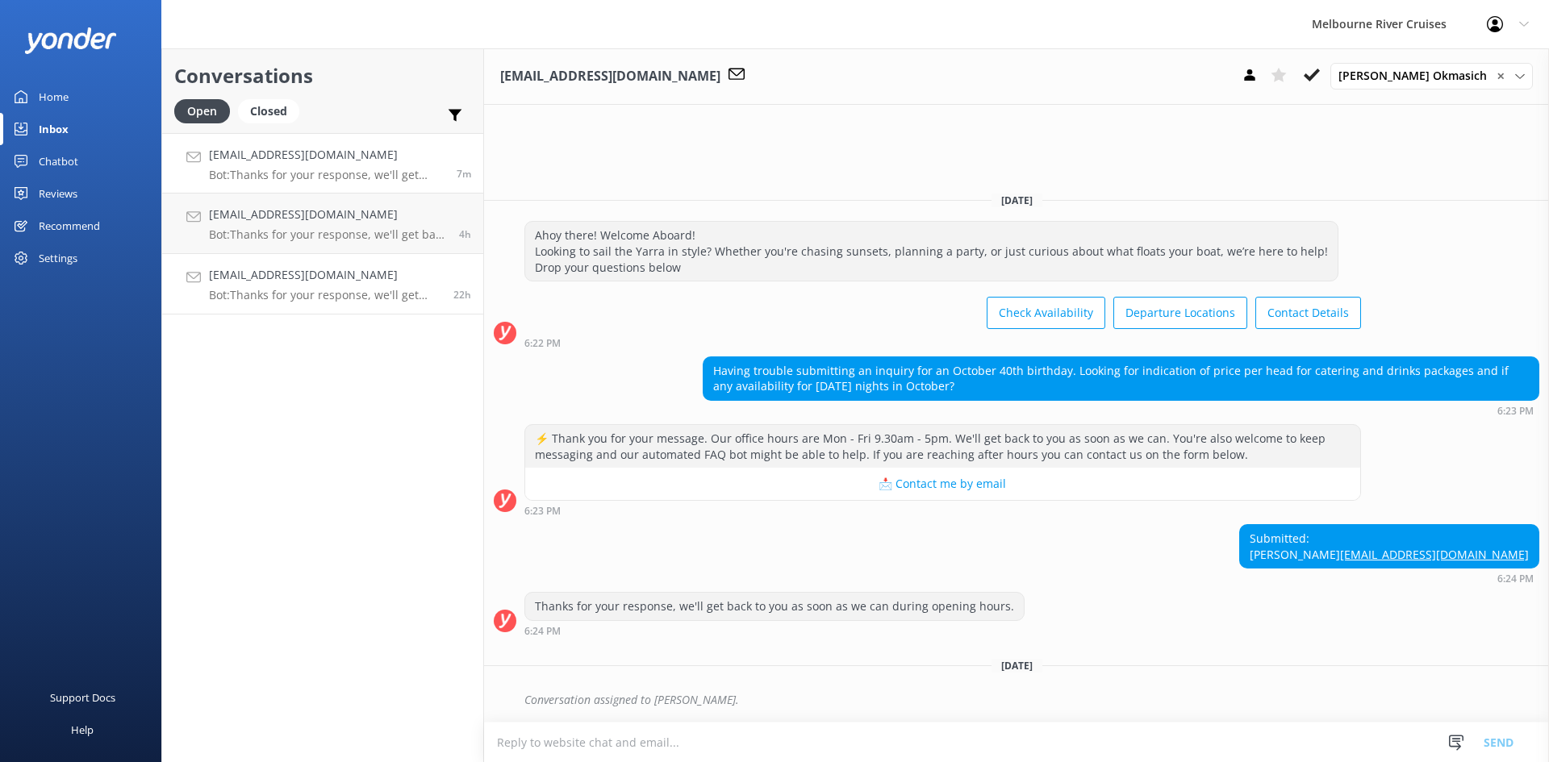
click at [339, 153] on h4 "[EMAIL_ADDRESS][DOMAIN_NAME]" at bounding box center [327, 155] width 236 height 18
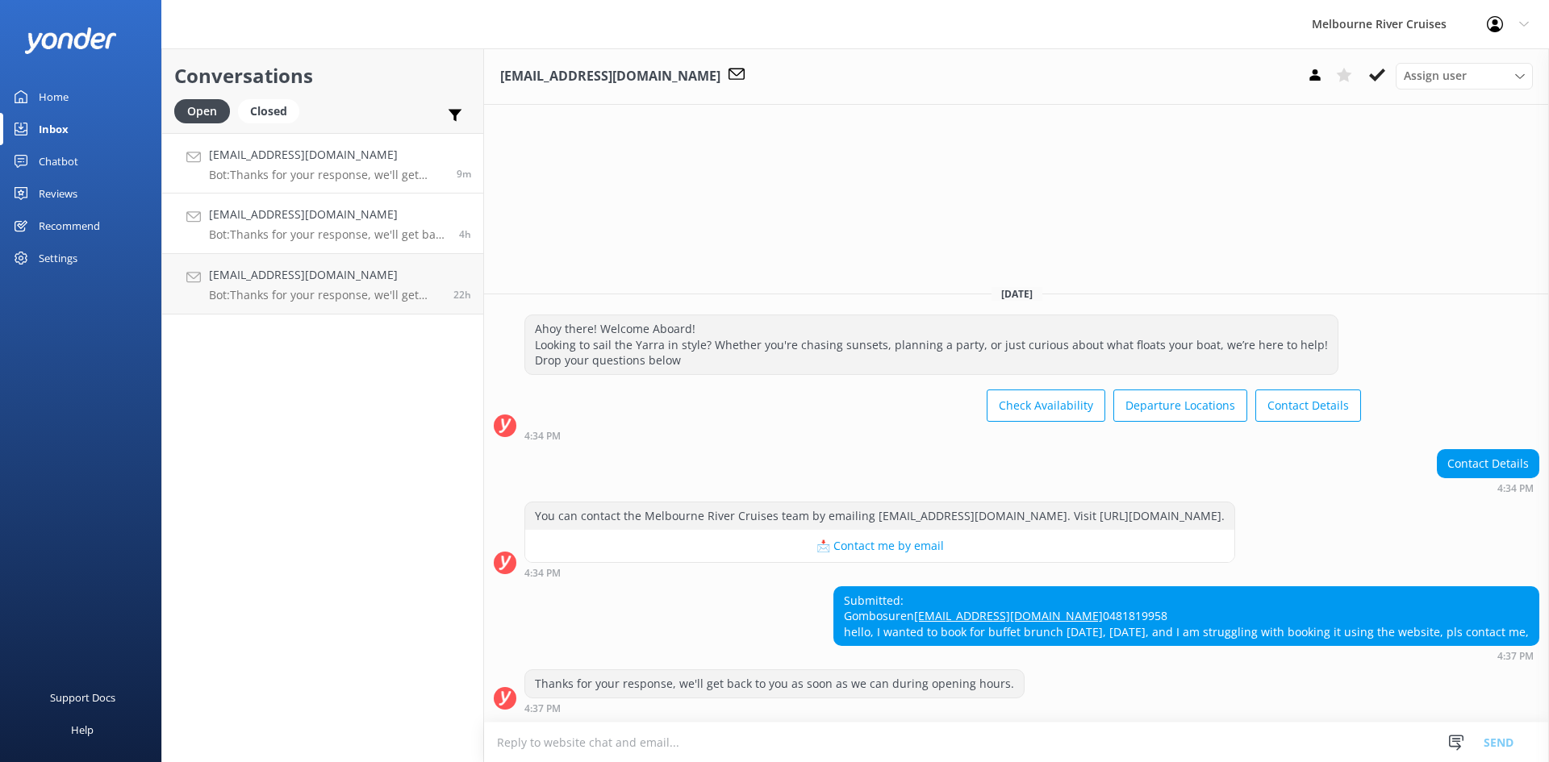
click at [352, 207] on h4 "[EMAIL_ADDRESS][DOMAIN_NAME]" at bounding box center [328, 215] width 238 height 18
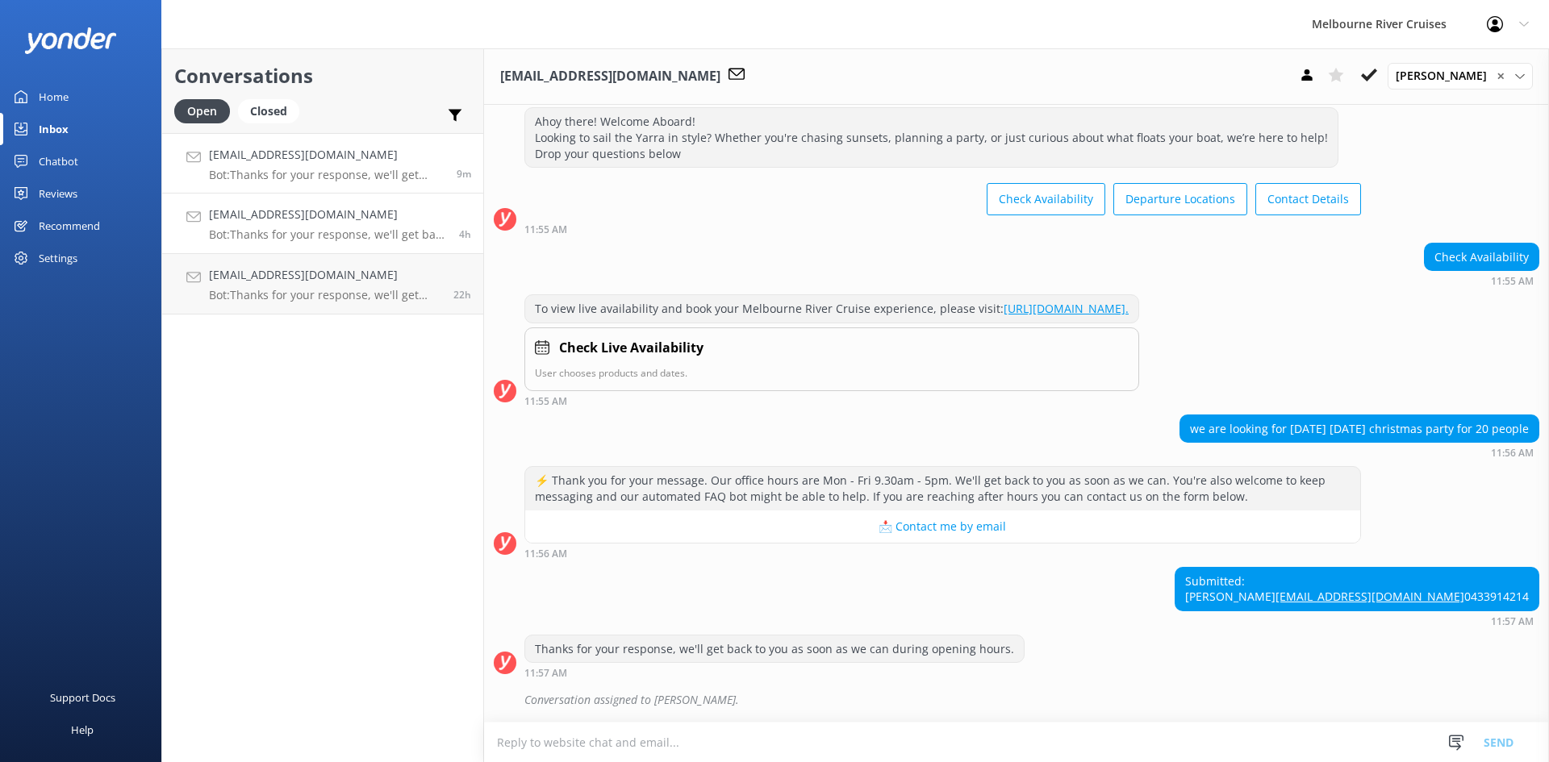
scroll to position [87, 0]
click at [358, 172] on p "Bot: Thanks for your response, we'll get back to you as soon as we can during o…" at bounding box center [327, 175] width 236 height 15
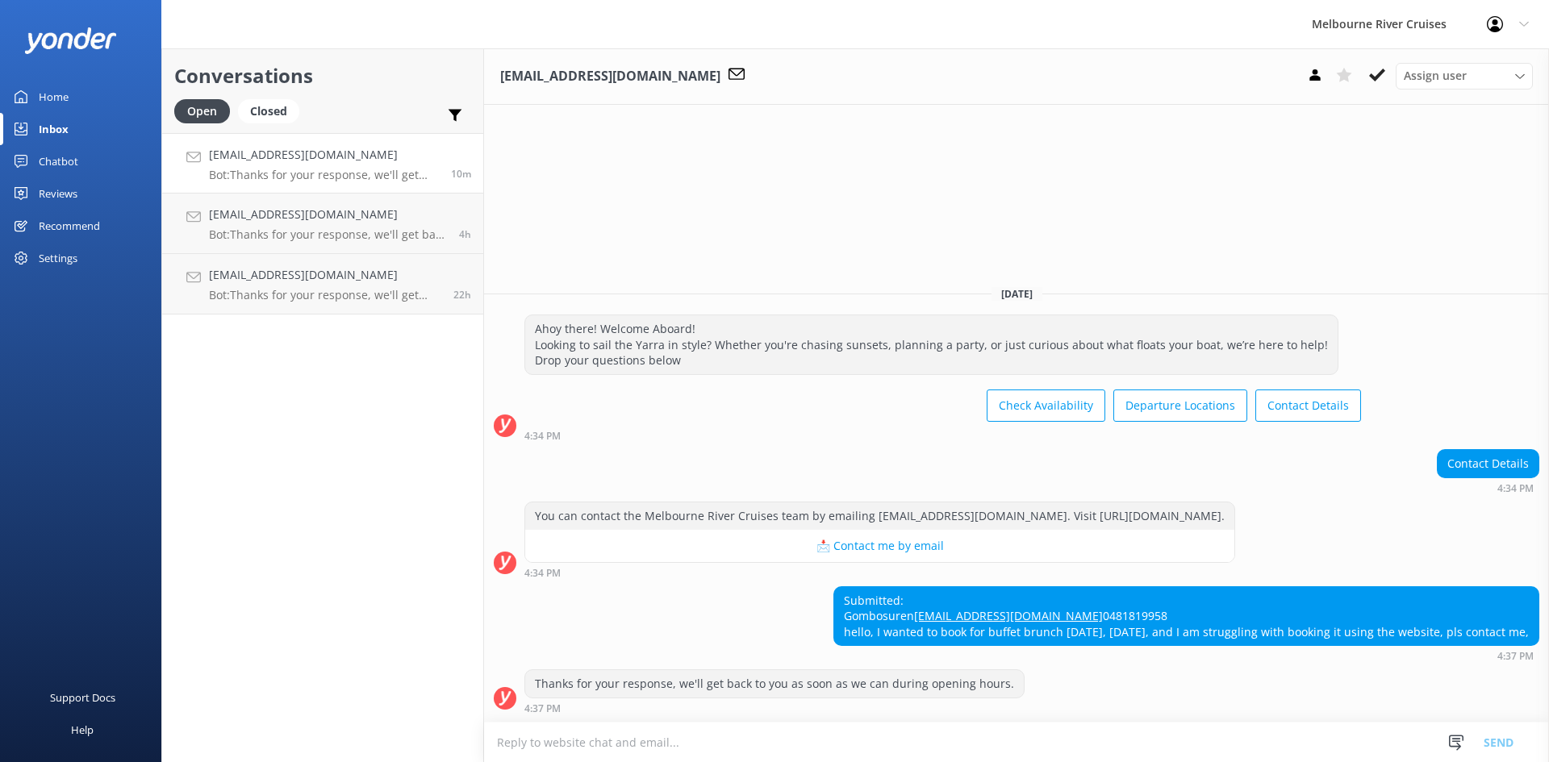
click at [369, 157] on h4 "[EMAIL_ADDRESS][DOMAIN_NAME]" at bounding box center [324, 155] width 230 height 18
click at [772, 77] on span "Assign user" at bounding box center [1434, 76] width 63 height 18
click at [772, 199] on div "[PERSON_NAME] Okmasich" at bounding box center [1466, 207] width 125 height 16
